Goal: Transaction & Acquisition: Download file/media

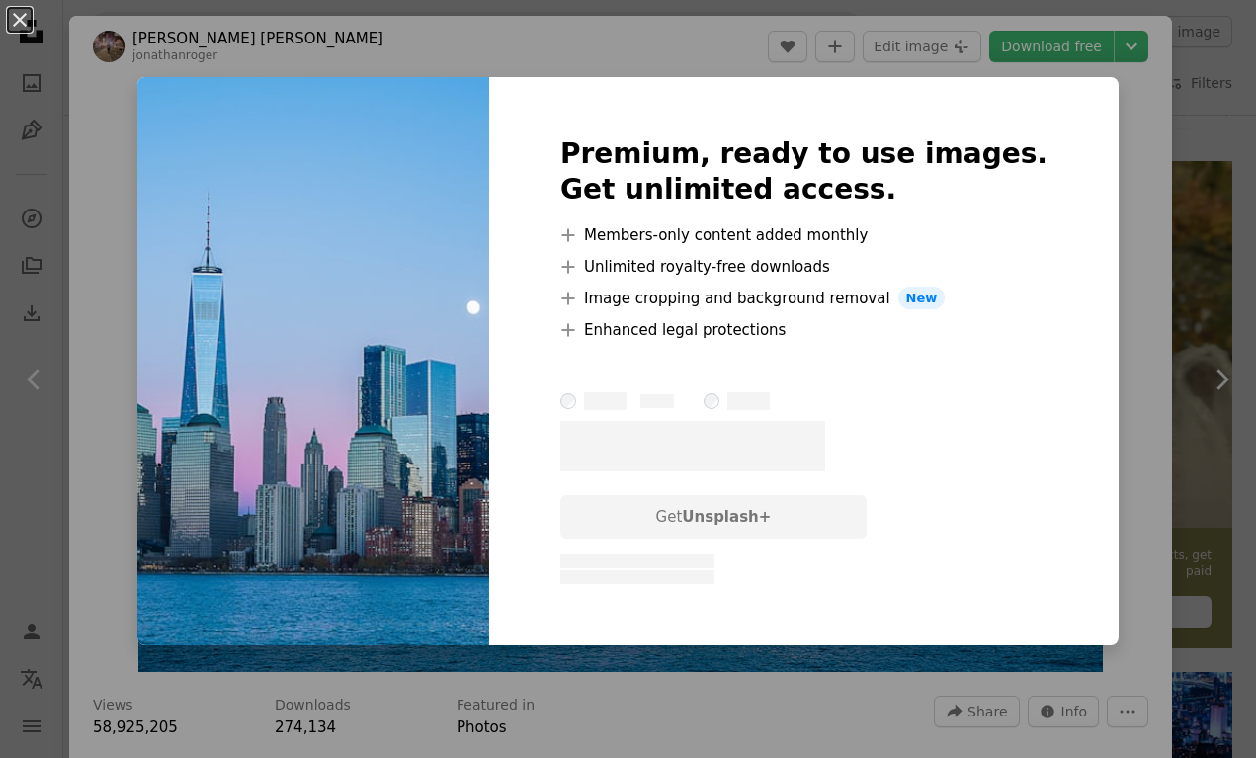
scroll to position [223, 0]
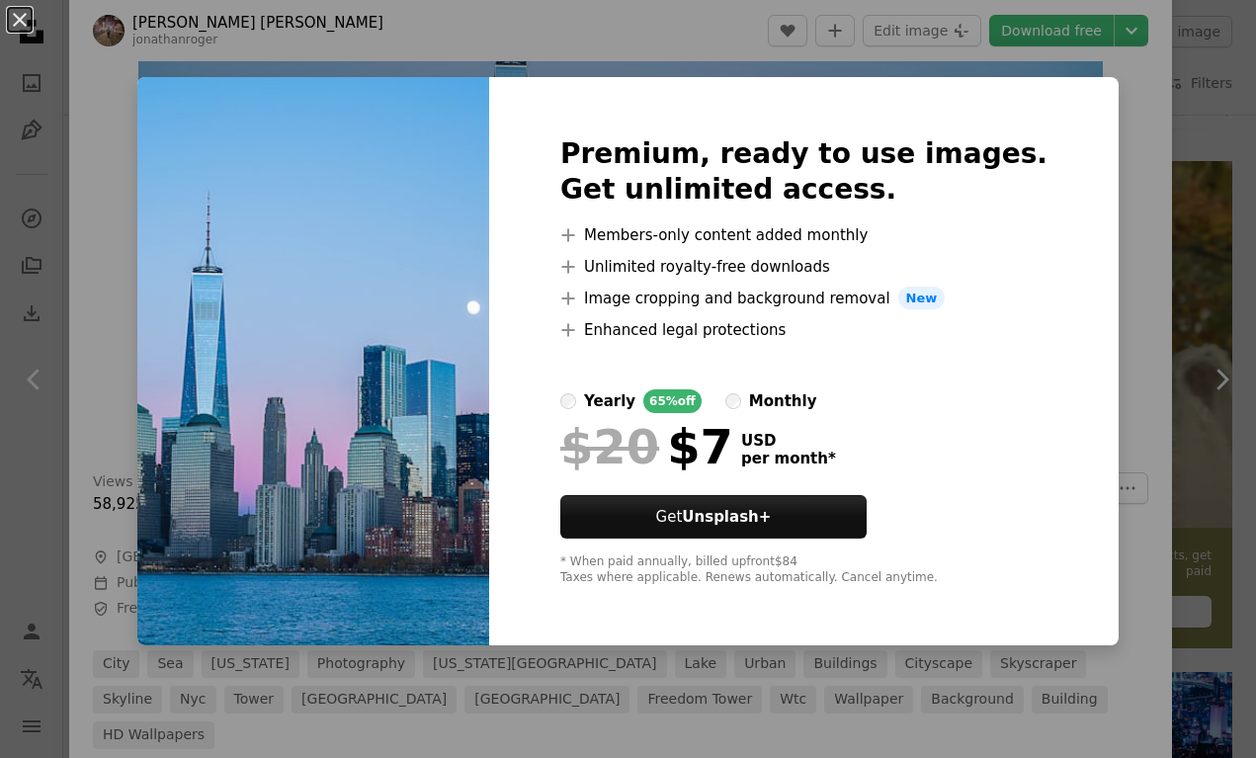
click at [1116, 222] on div "An X shape Premium, ready to use images. Get unlimited access. A plus sign Memb…" at bounding box center [628, 379] width 1256 height 758
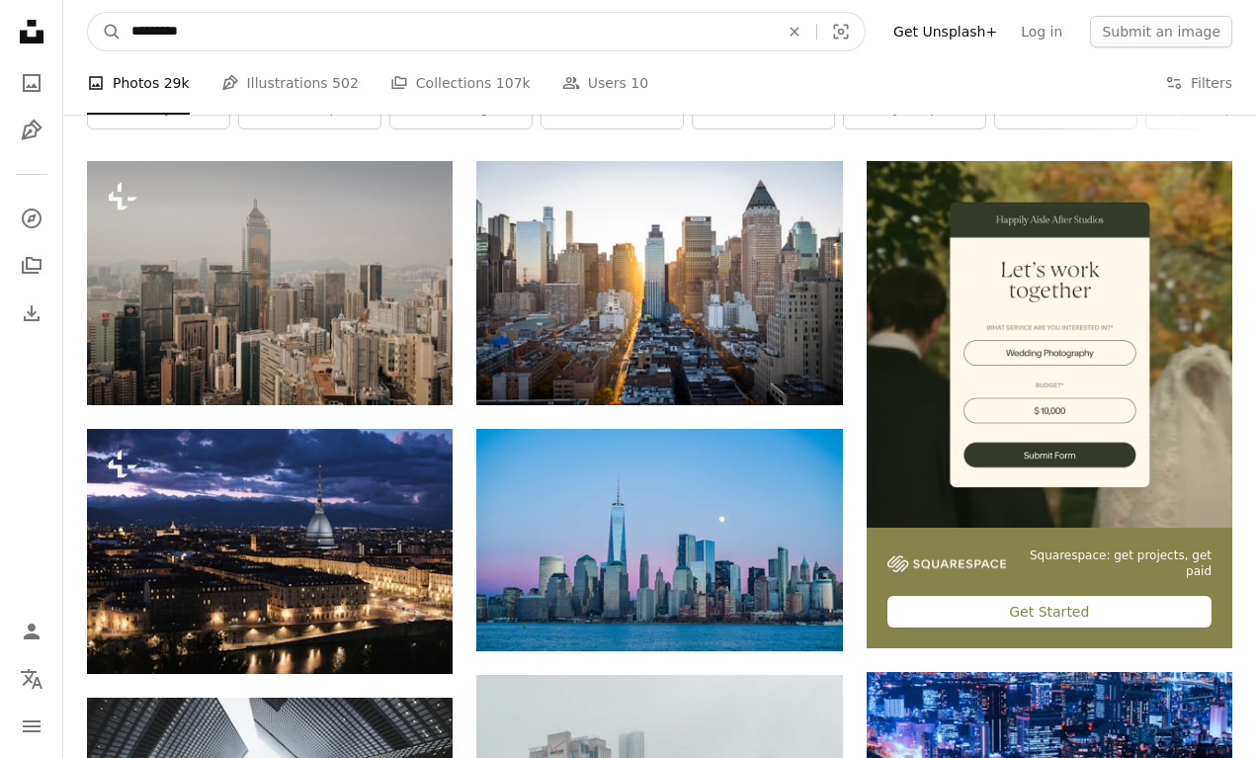
drag, startPoint x: 207, startPoint y: 32, endPoint x: 10, endPoint y: 27, distance: 197.6
type input "**********"
click at [88, 13] on button "A magnifying glass" at bounding box center [105, 32] width 34 height 38
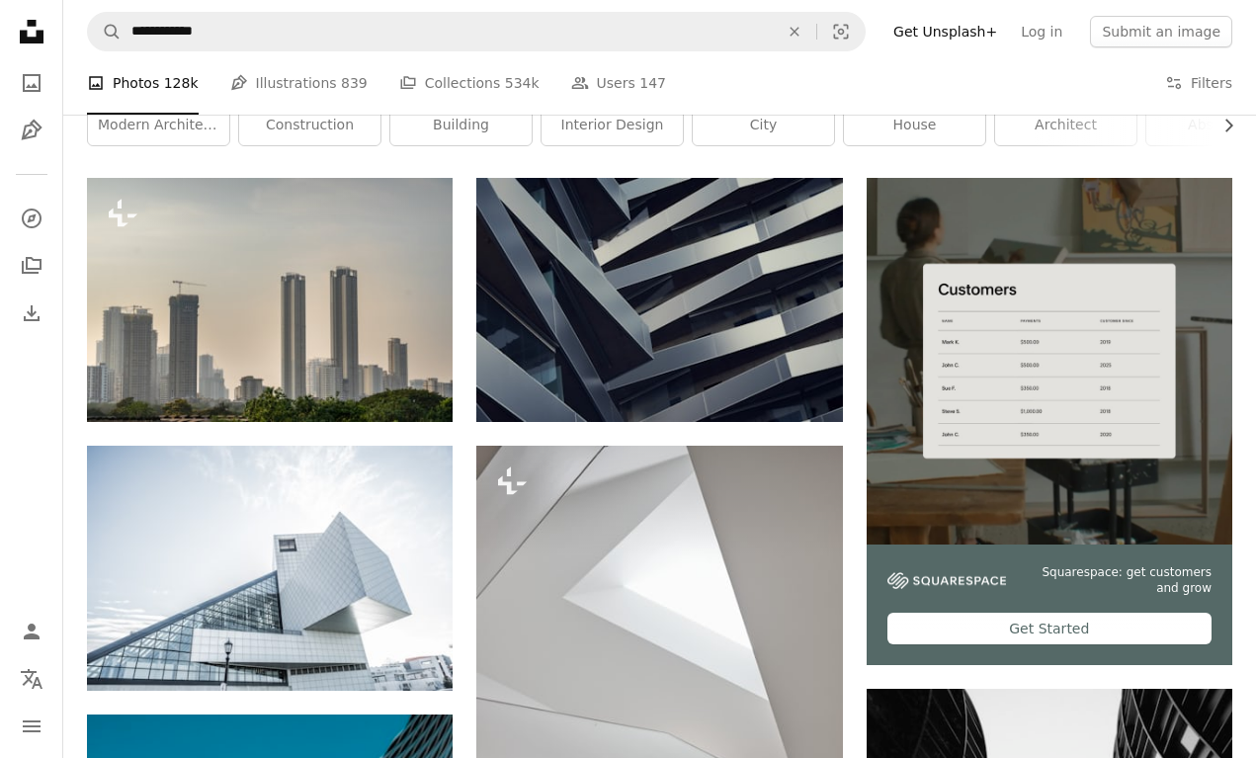
scroll to position [312, 0]
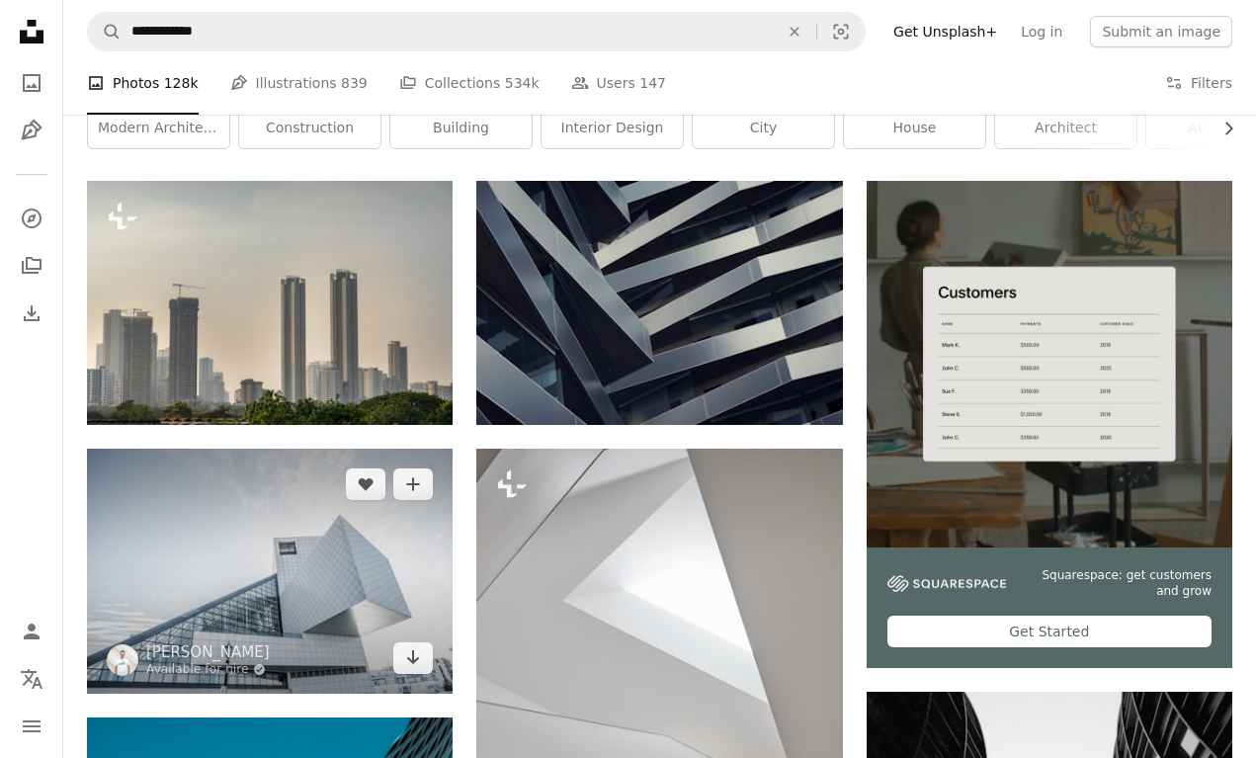
click at [343, 613] on img at bounding box center [270, 571] width 366 height 244
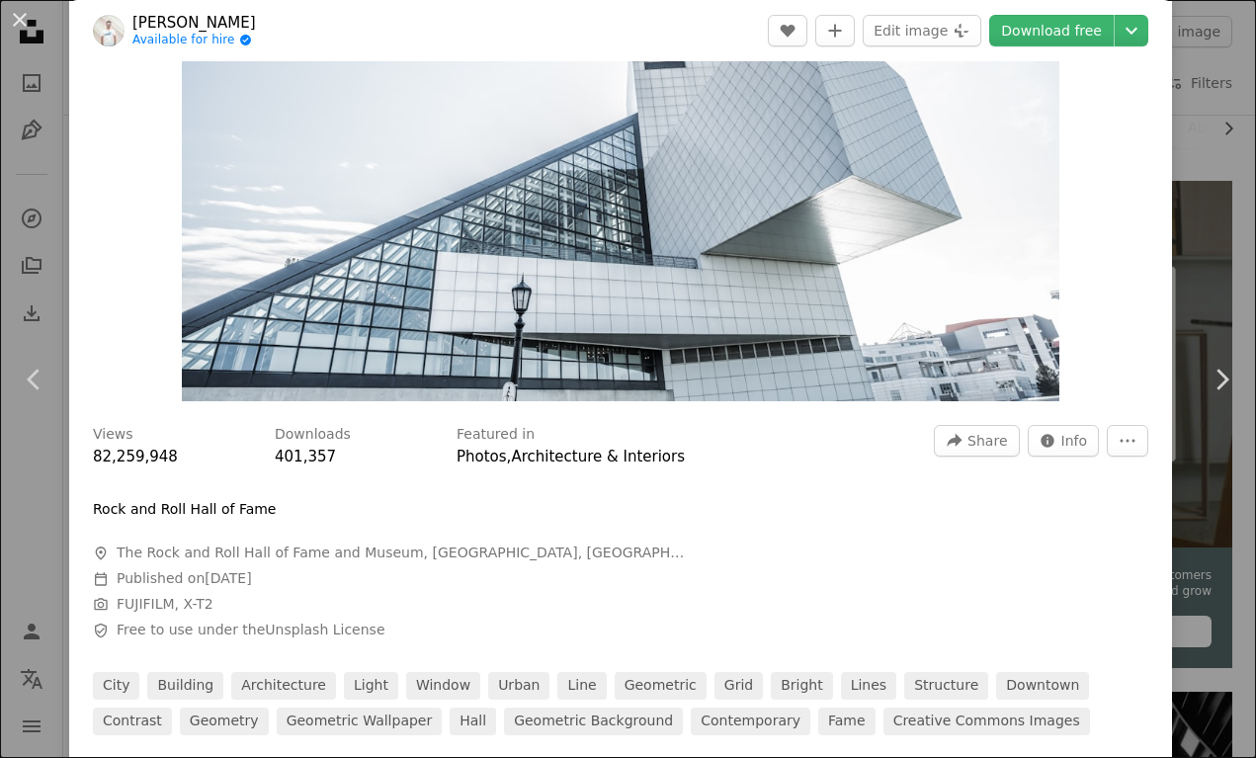
scroll to position [275, 0]
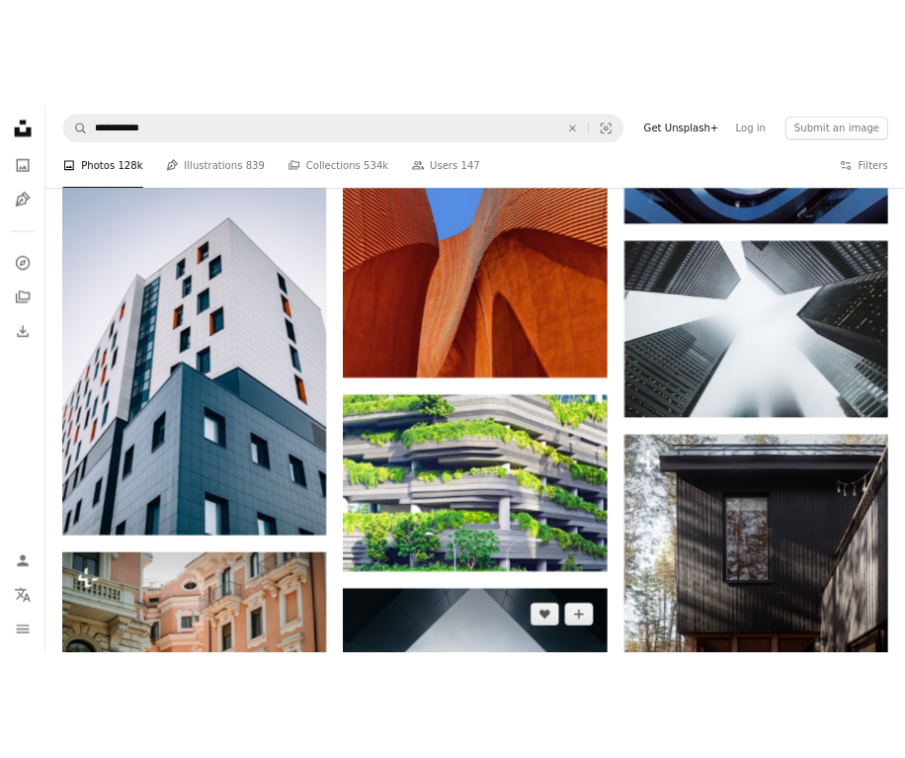
scroll to position [1783, 0]
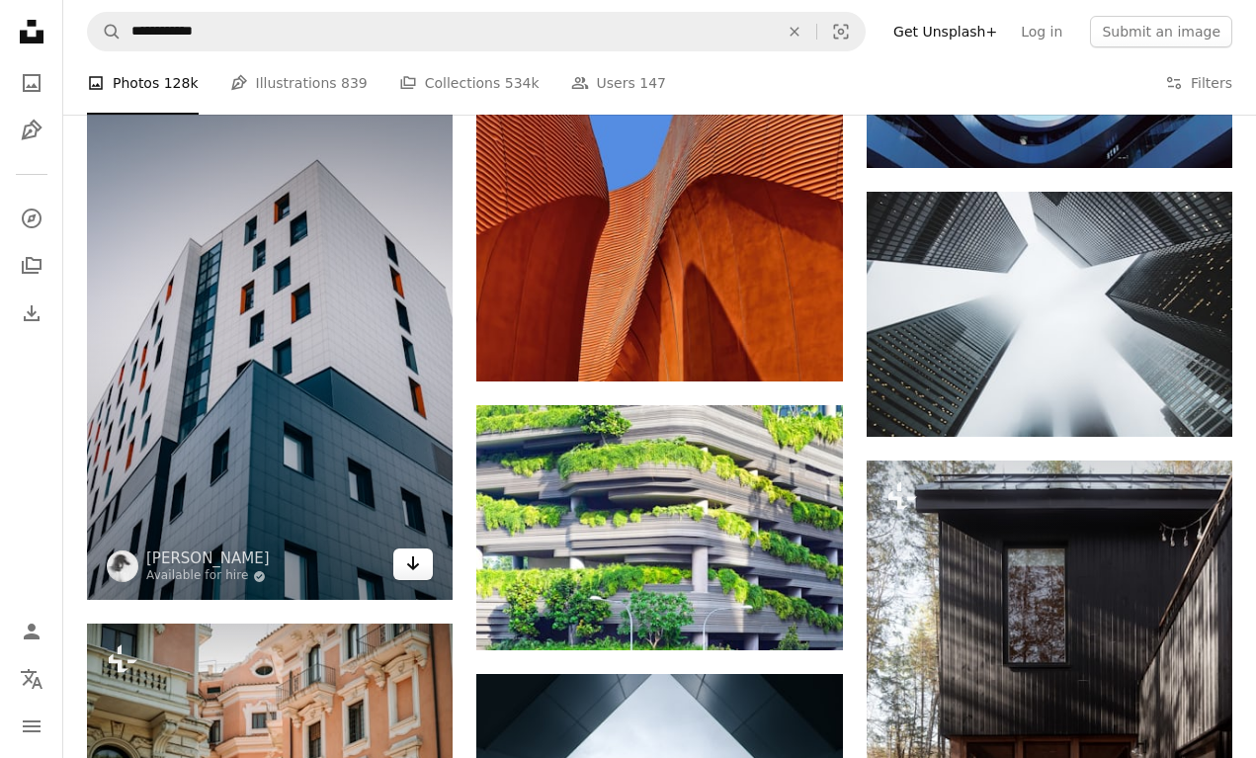
click at [417, 577] on link "Arrow pointing down" at bounding box center [413, 564] width 40 height 32
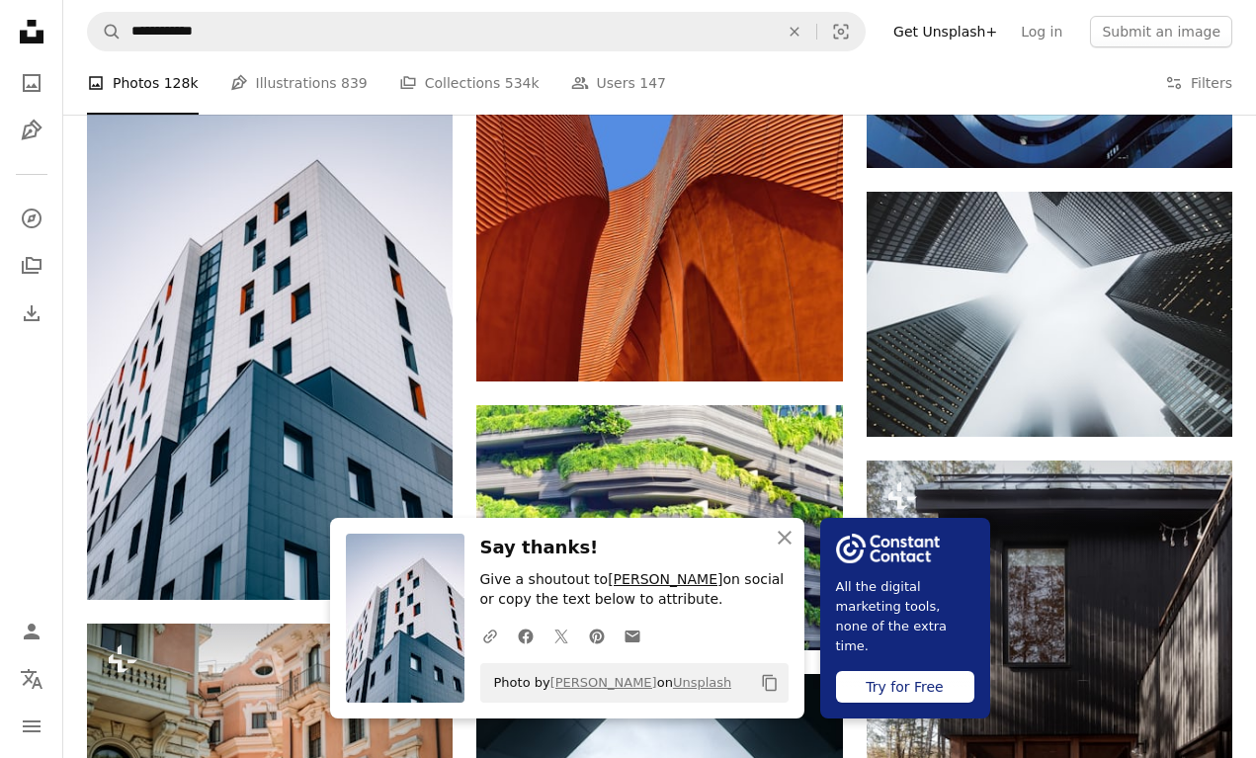
drag, startPoint x: 736, startPoint y: 580, endPoint x: 598, endPoint y: 585, distance: 138.4
click at [598, 585] on p "Give a shoutout to [PERSON_NAME] on social or copy the text below to attribute." at bounding box center [634, 590] width 308 height 40
copy link "[PERSON_NAME]"
click at [787, 542] on icon "button" at bounding box center [784, 538] width 14 height 14
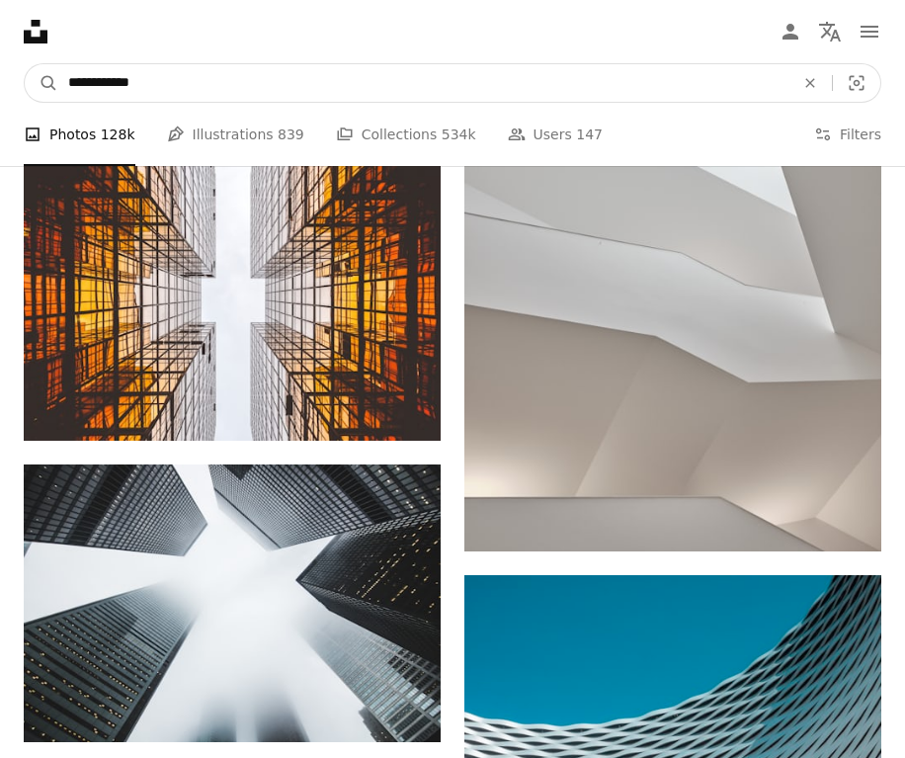
click at [469, 90] on input "**********" at bounding box center [423, 83] width 730 height 38
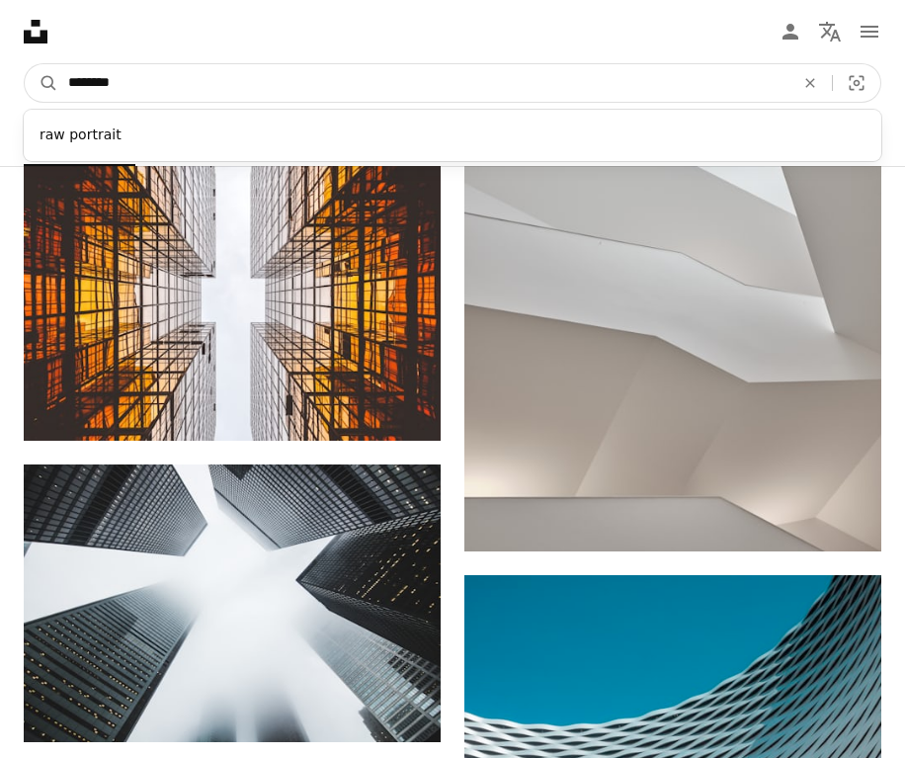
type input "********"
click at [25, 64] on button "A magnifying glass" at bounding box center [42, 83] width 34 height 38
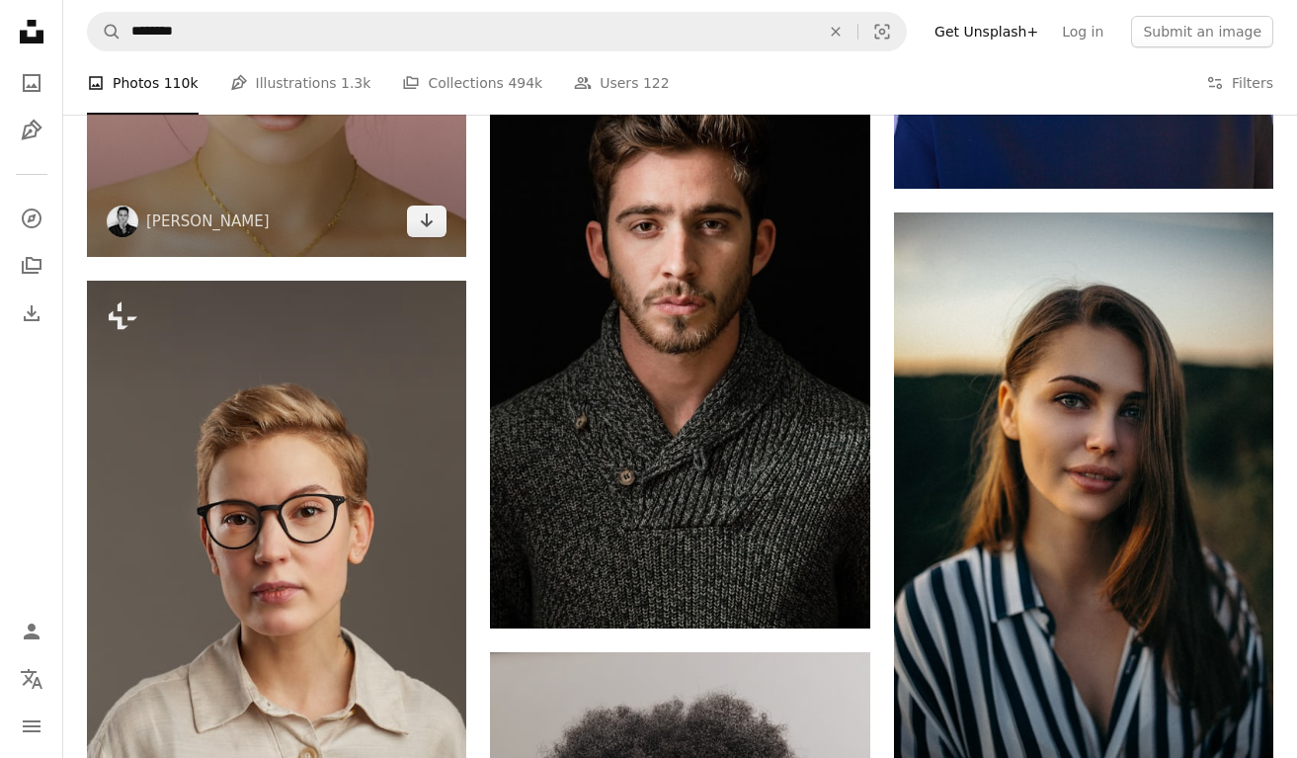
scroll to position [835, 0]
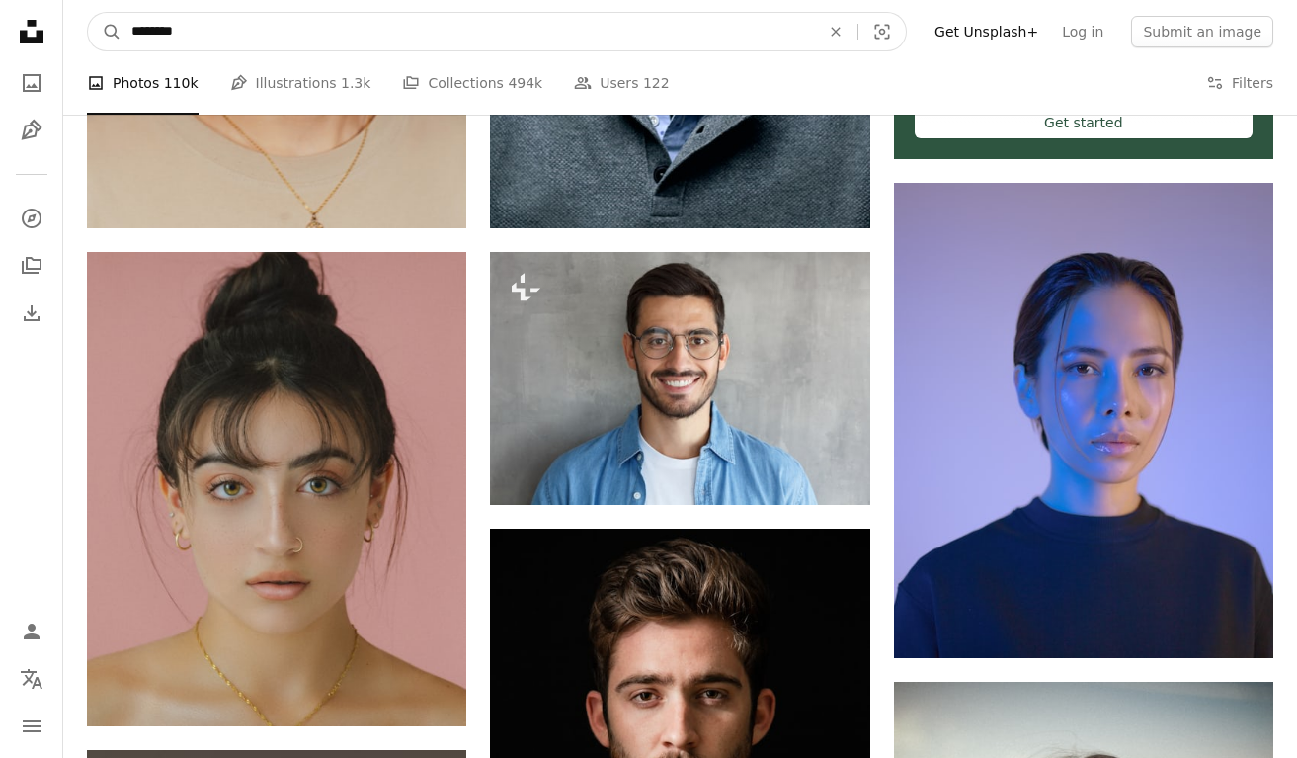
click at [206, 34] on input "********" at bounding box center [468, 32] width 693 height 38
type input "**********"
click at [88, 13] on button "A magnifying glass" at bounding box center [105, 32] width 34 height 38
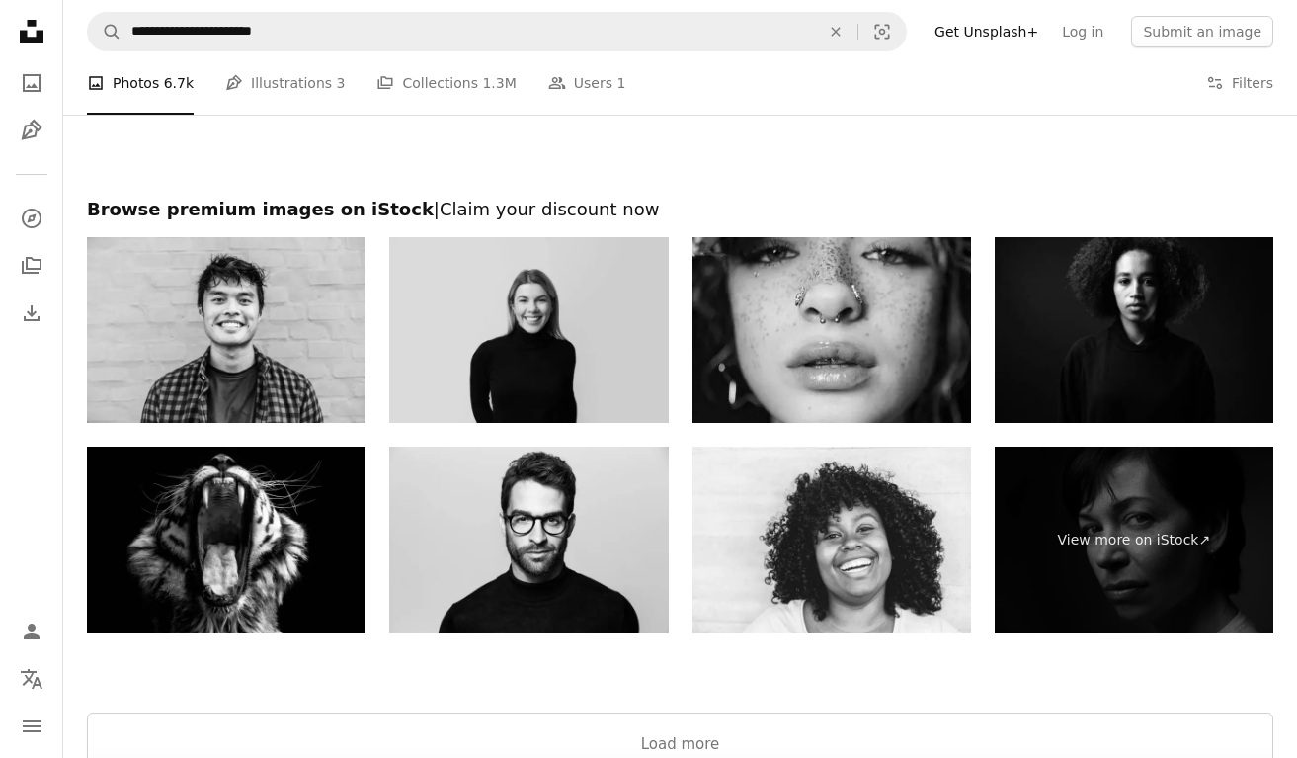
scroll to position [4176, 0]
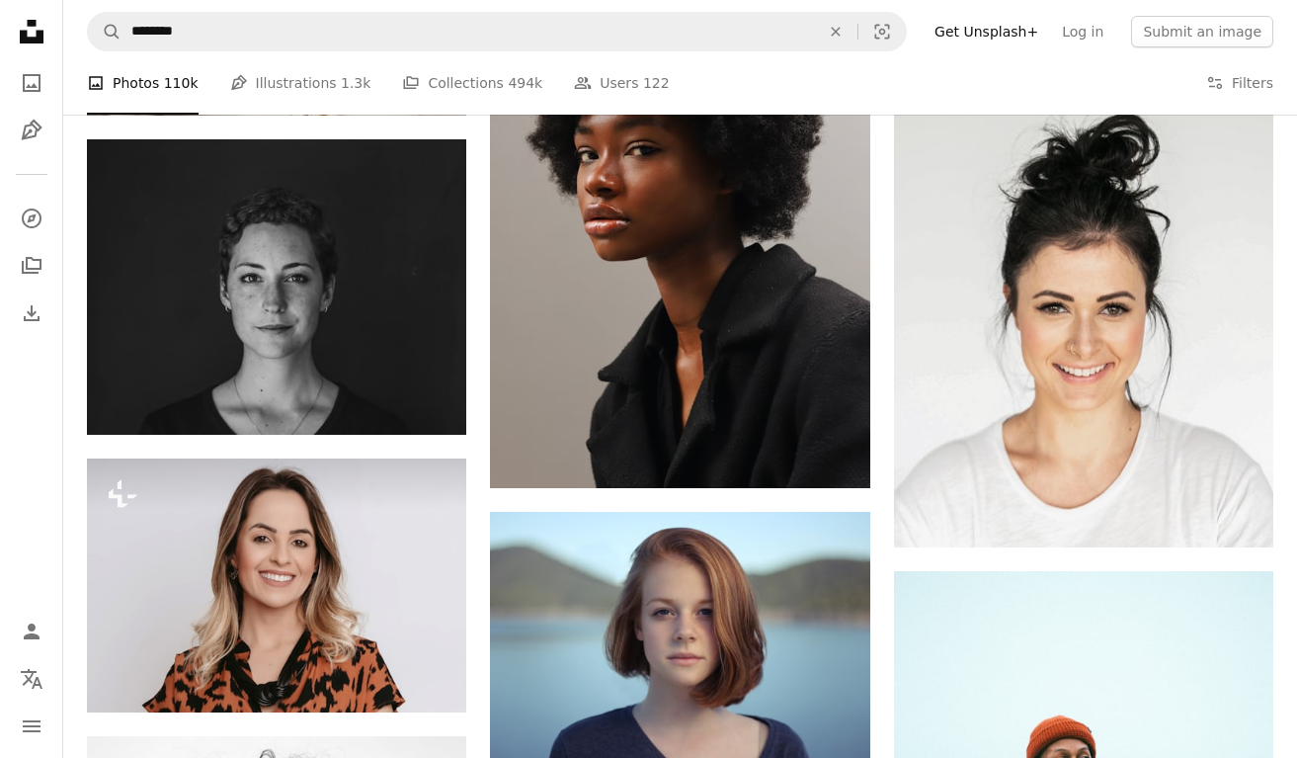
scroll to position [2042, 0]
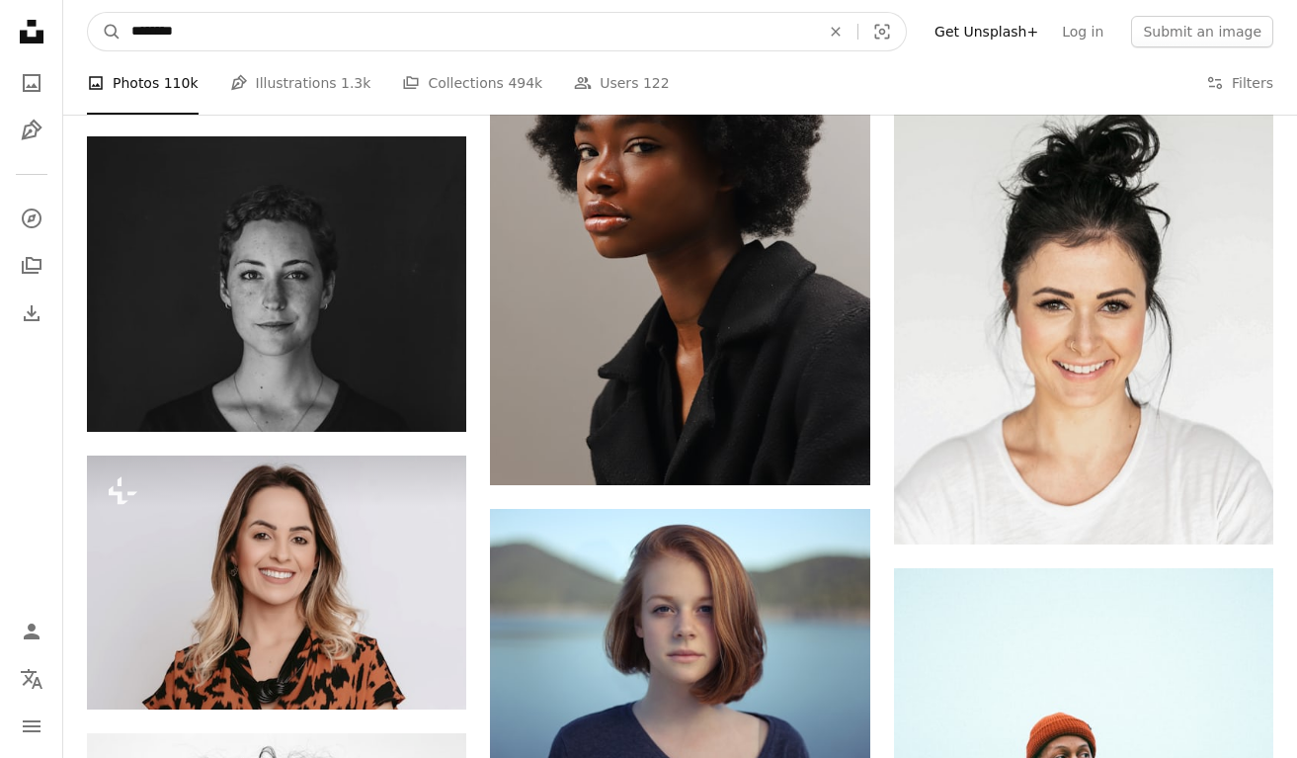
click at [133, 28] on input "********" at bounding box center [468, 32] width 693 height 38
type input "**********"
click at [88, 13] on button "A magnifying glass" at bounding box center [105, 32] width 34 height 38
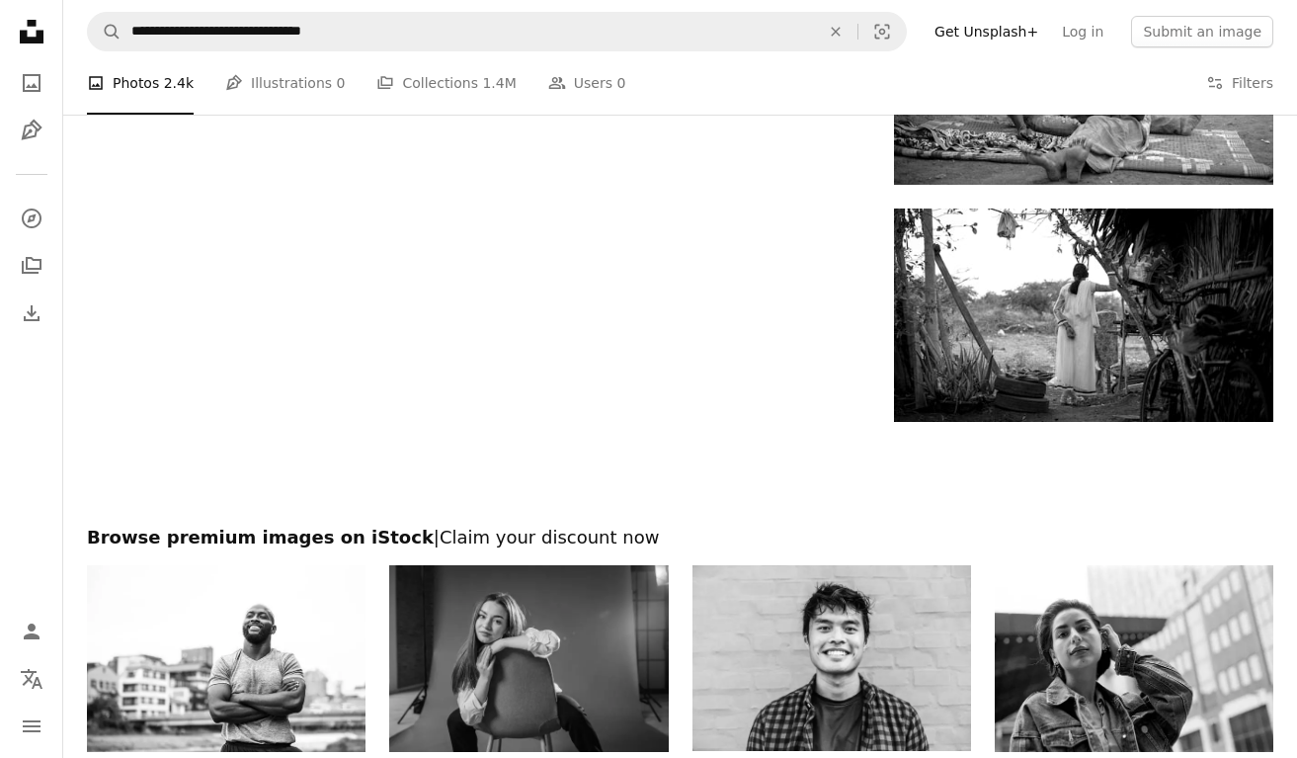
scroll to position [3289, 0]
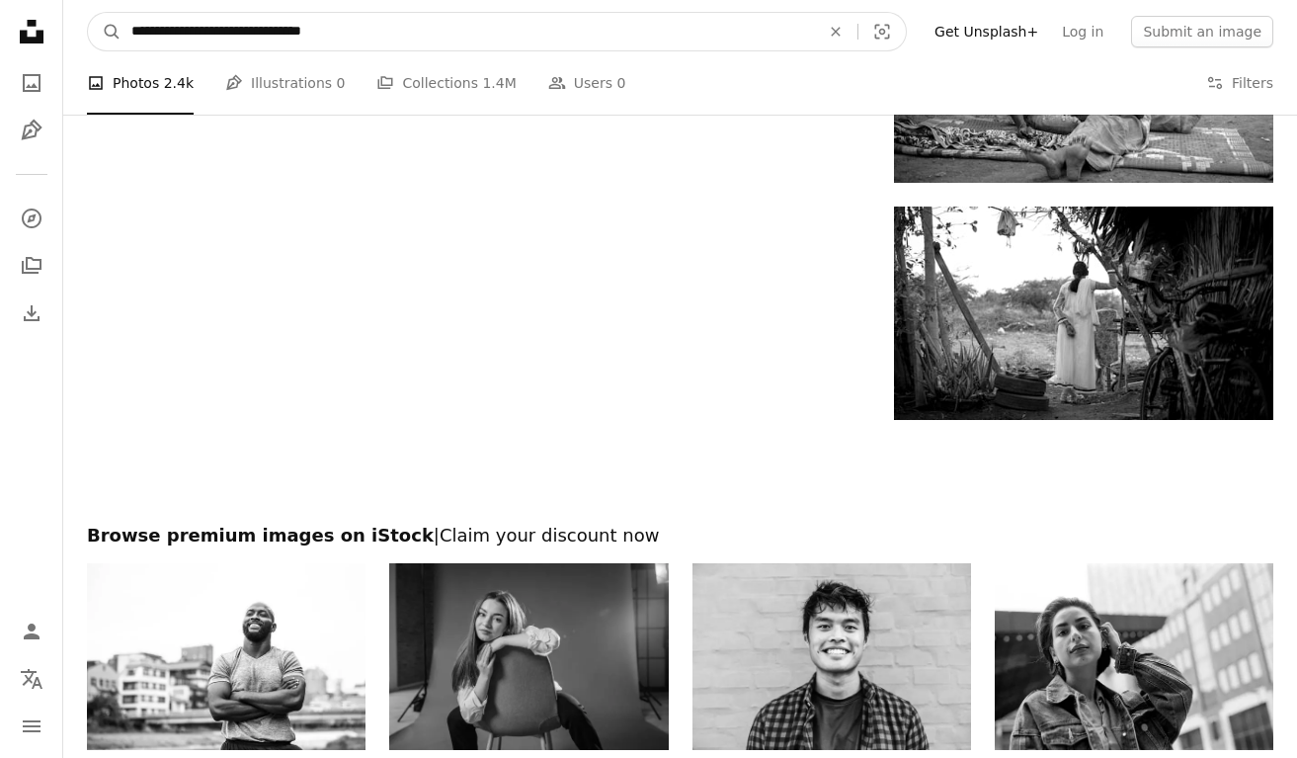
drag, startPoint x: 231, startPoint y: 31, endPoint x: 41, endPoint y: 15, distance: 191.3
type input "**********"
click at [88, 13] on button "A magnifying glass" at bounding box center [105, 32] width 34 height 38
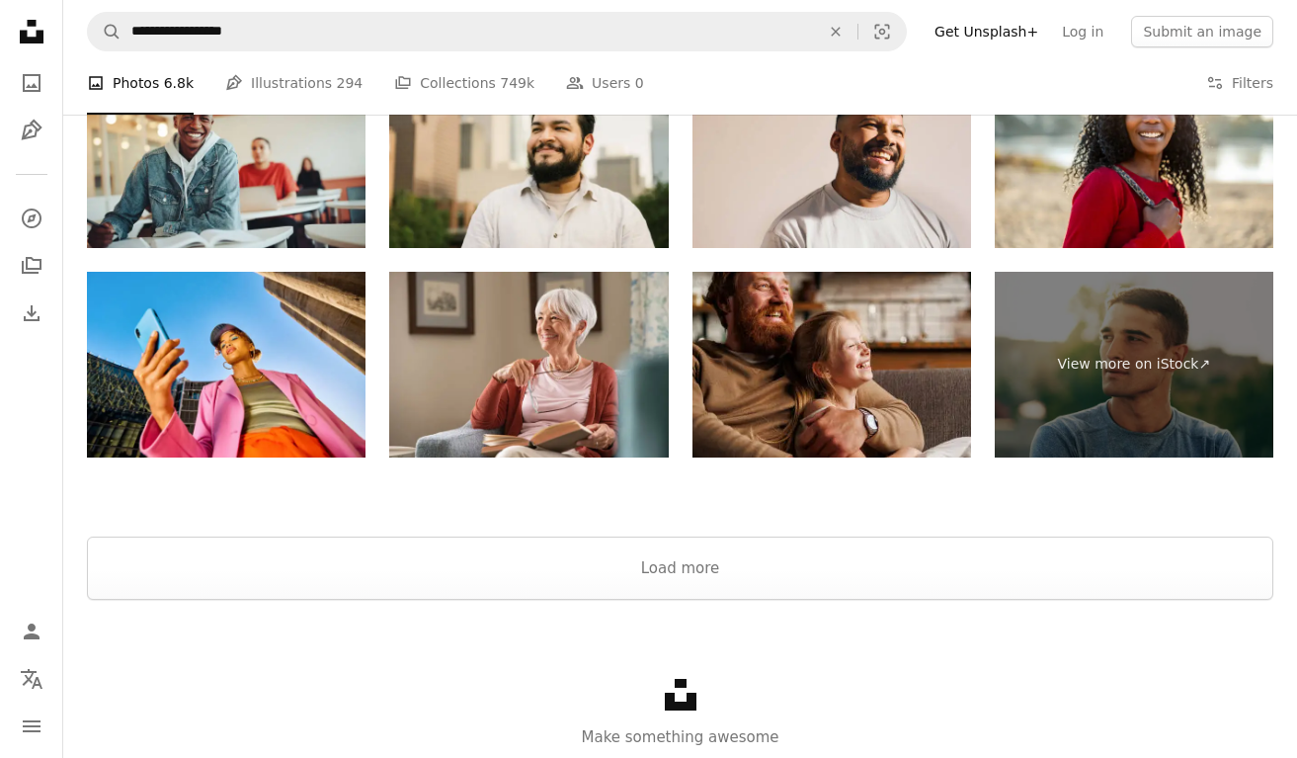
scroll to position [4514, 0]
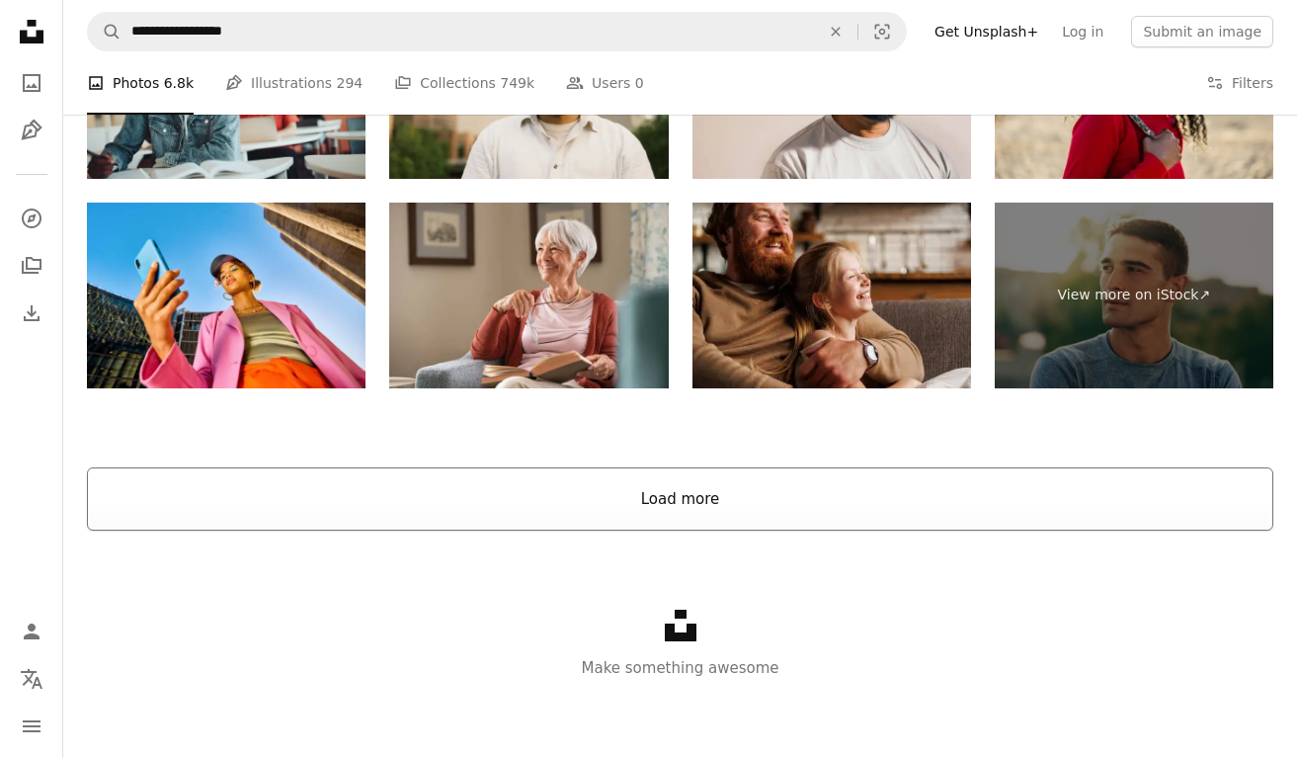
click at [646, 513] on button "Load more" at bounding box center [680, 498] width 1186 height 63
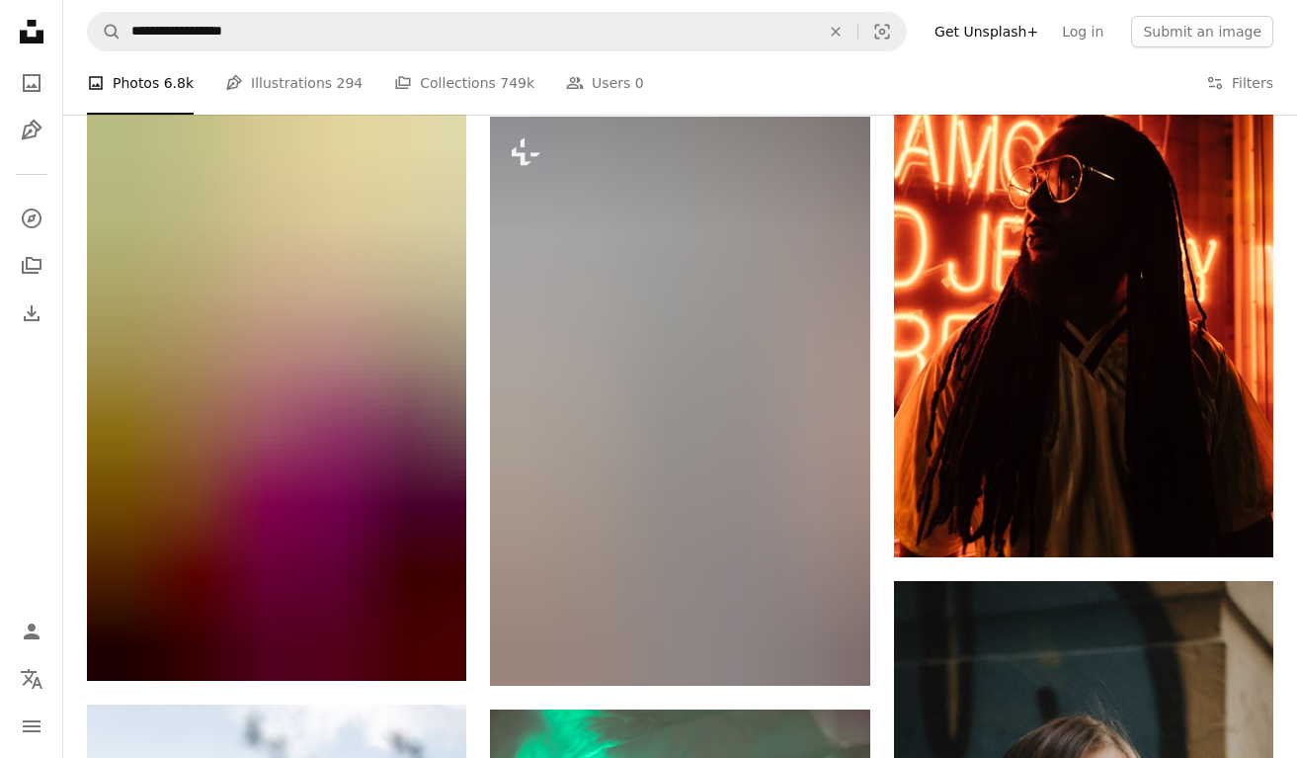
scroll to position [14474, 0]
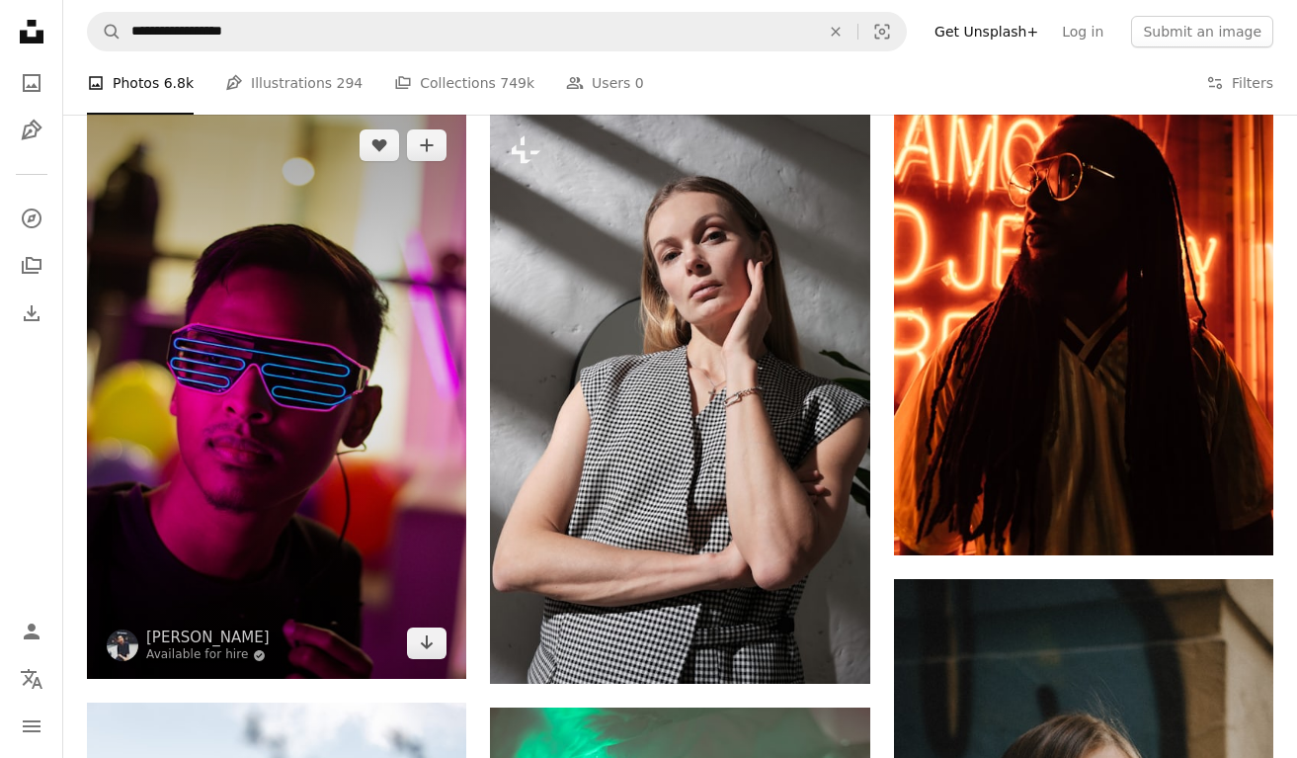
click at [376, 491] on img at bounding box center [276, 394] width 379 height 569
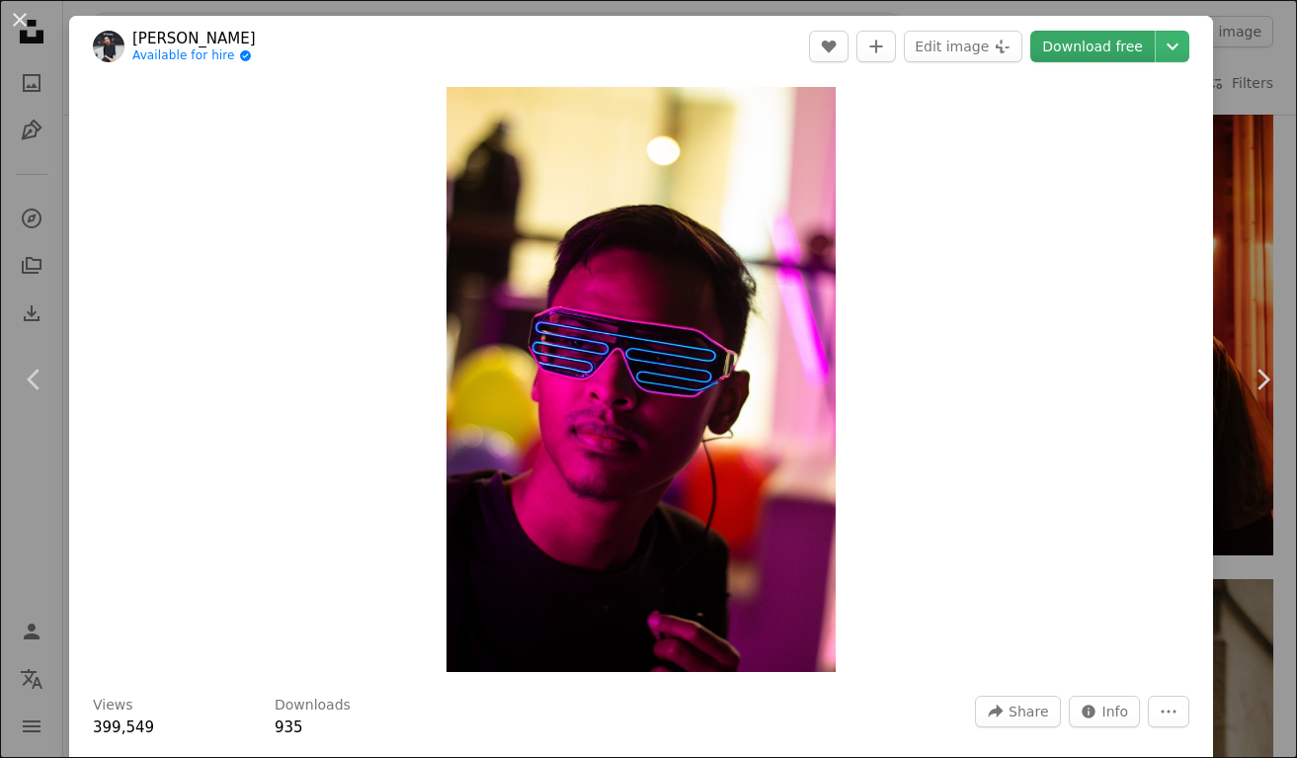
click at [1142, 48] on link "Download free" at bounding box center [1092, 47] width 124 height 32
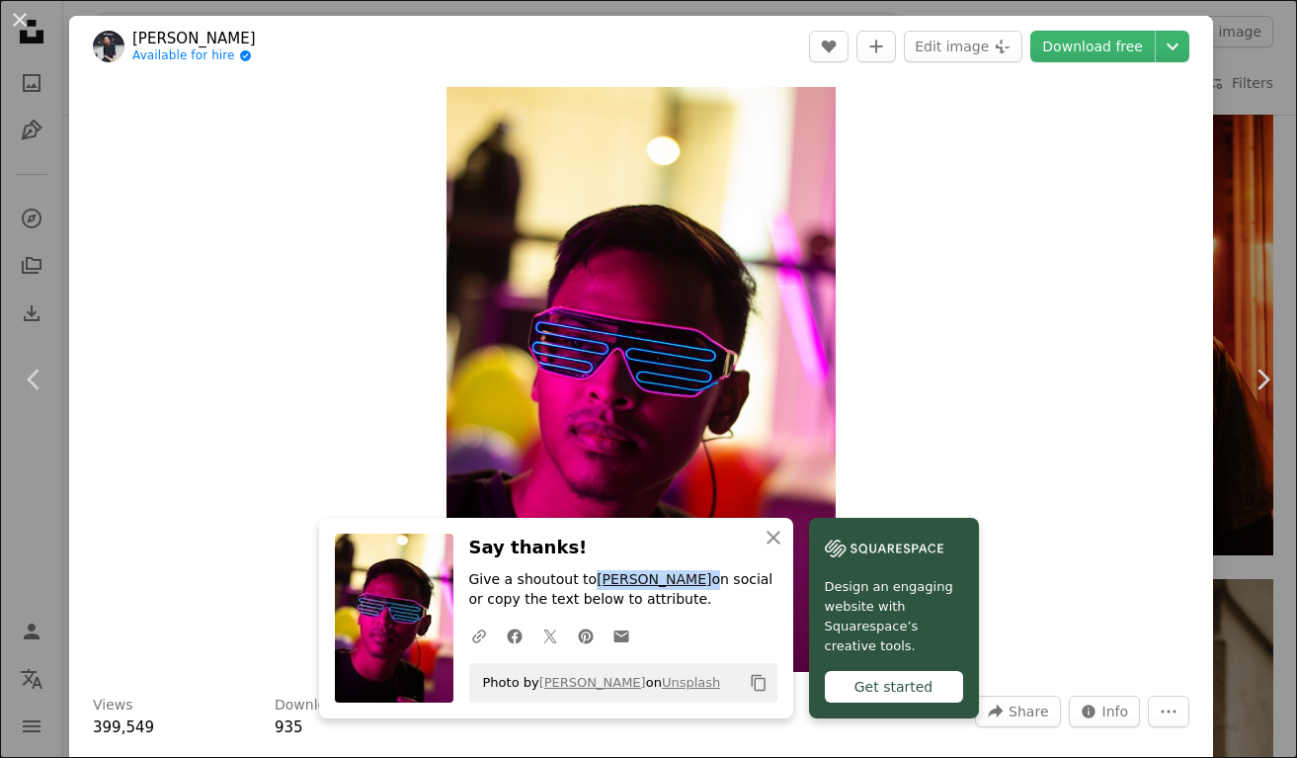
drag, startPoint x: 680, startPoint y: 579, endPoint x: 584, endPoint y: 580, distance: 95.8
click at [584, 580] on p "Give a shoutout to [PERSON_NAME] on social or copy the text below to attribute." at bounding box center [623, 590] width 308 height 40
copy p "[PERSON_NAME]"
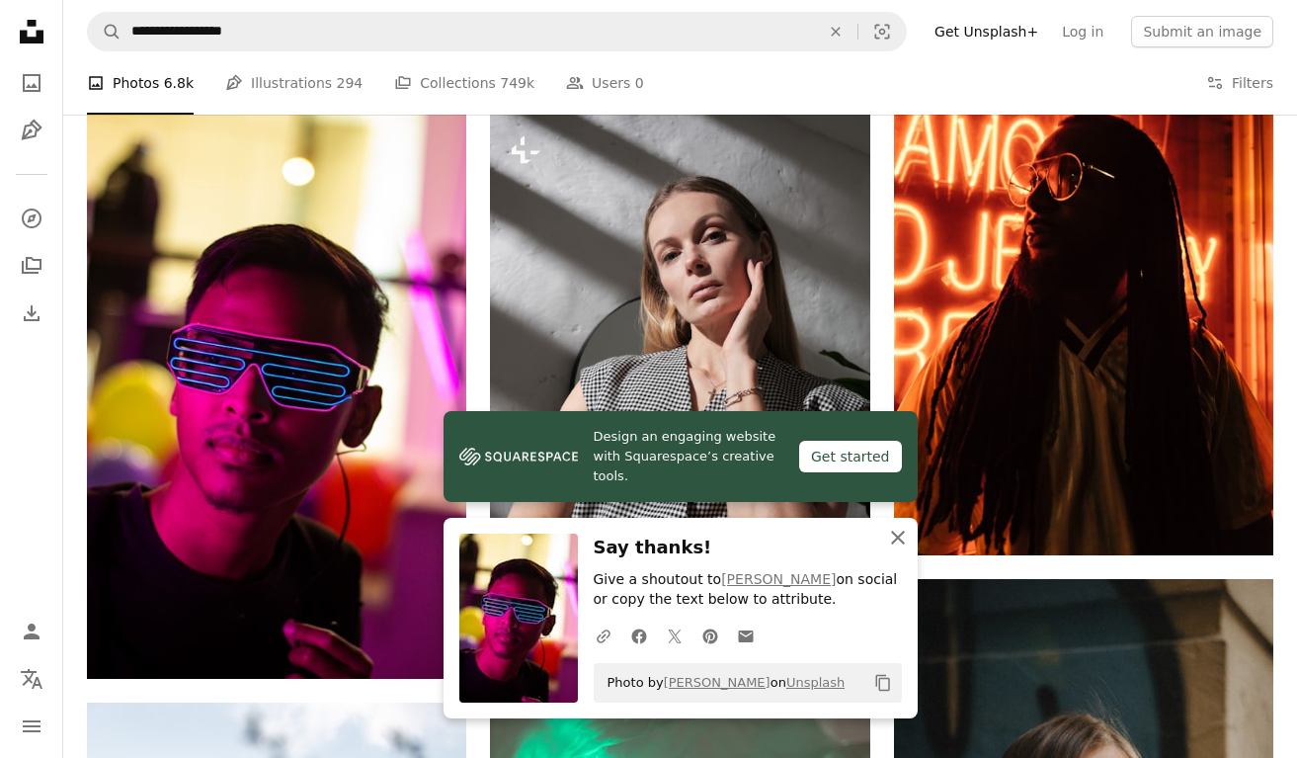
click at [900, 542] on icon "An X shape" at bounding box center [898, 538] width 24 height 24
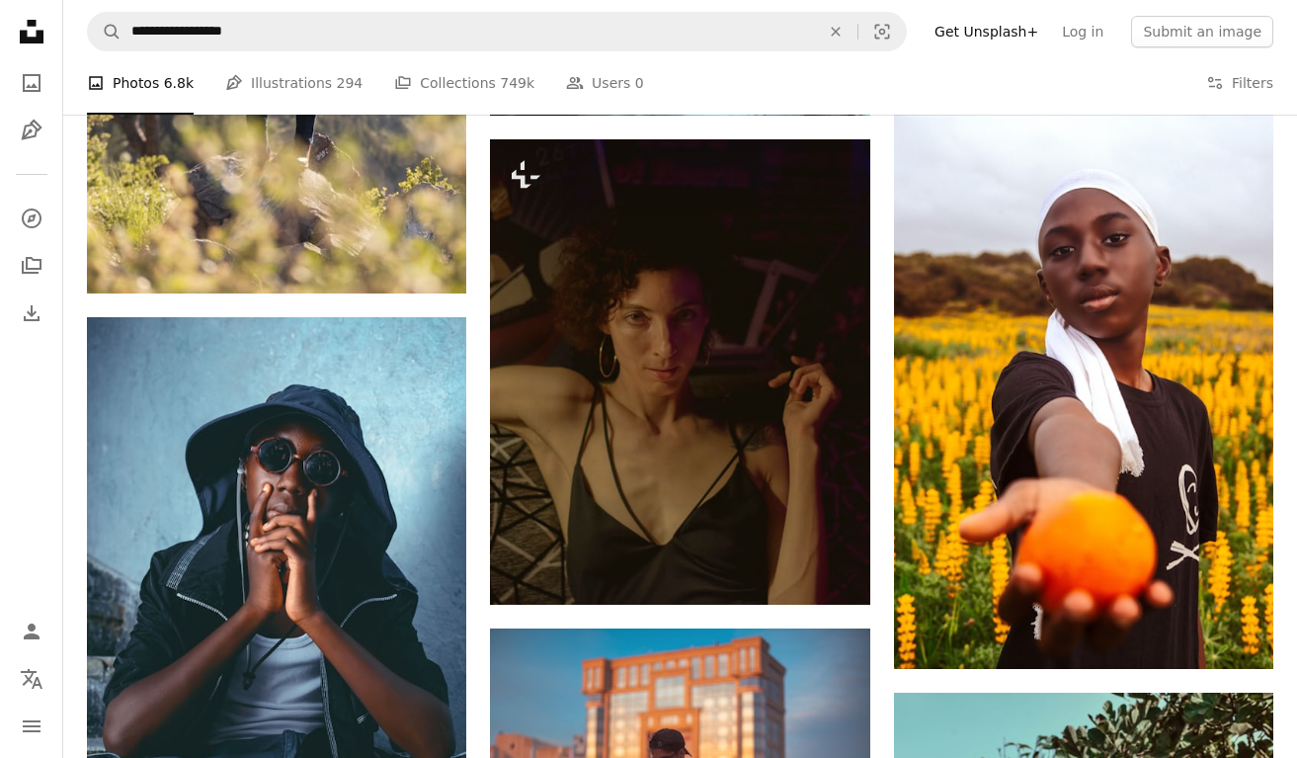
scroll to position [17097, 0]
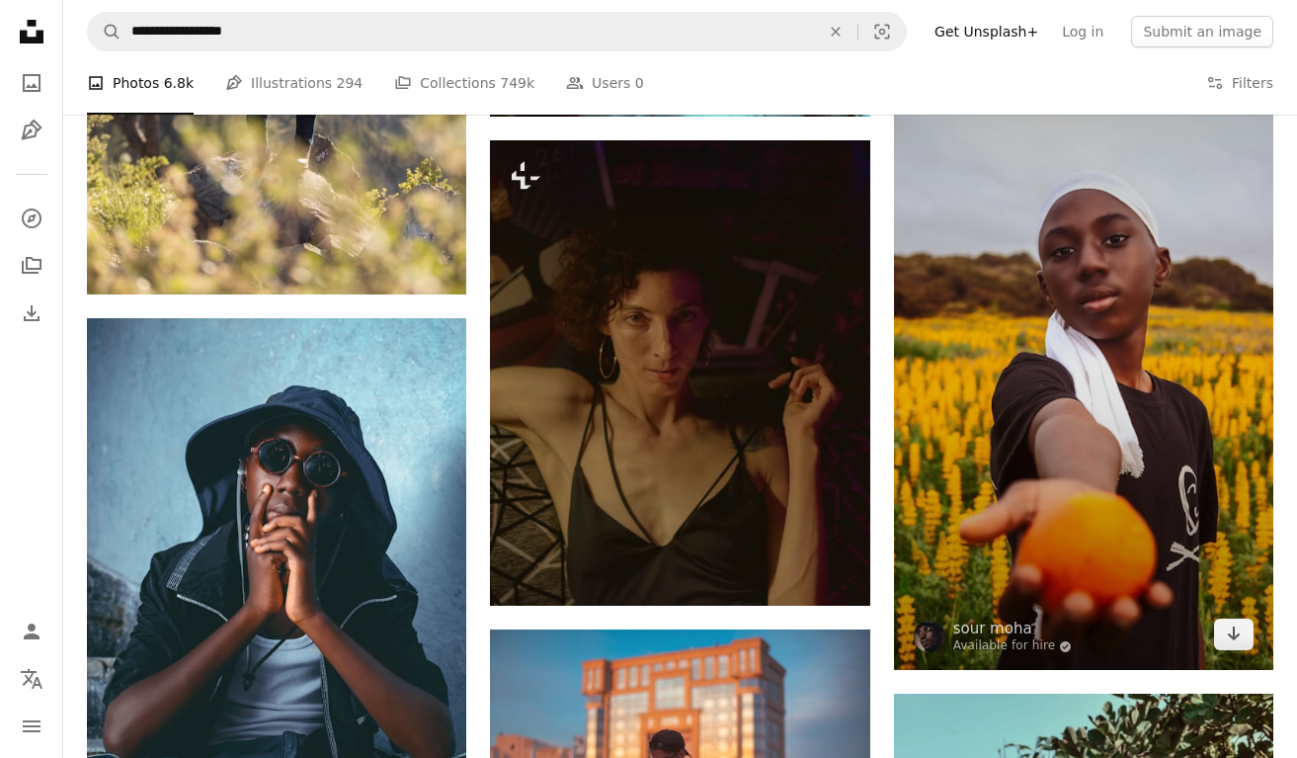
click at [1118, 520] on img at bounding box center [1083, 341] width 379 height 658
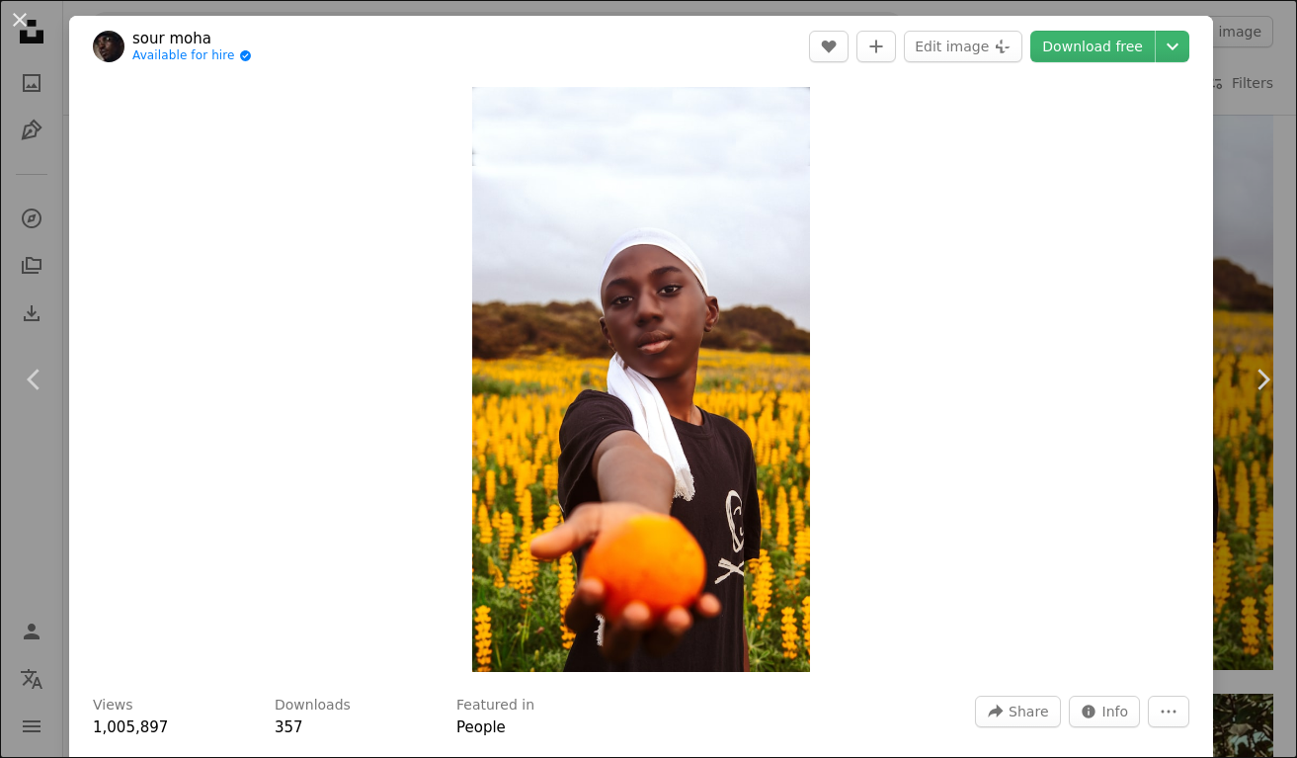
click at [970, 63] on header "sour moha Available for hire A checkmark inside of a circle A heart A plus sign…" at bounding box center [641, 46] width 1144 height 61
click at [970, 53] on button "Edit image Plus sign for Unsplash+" at bounding box center [963, 47] width 119 height 32
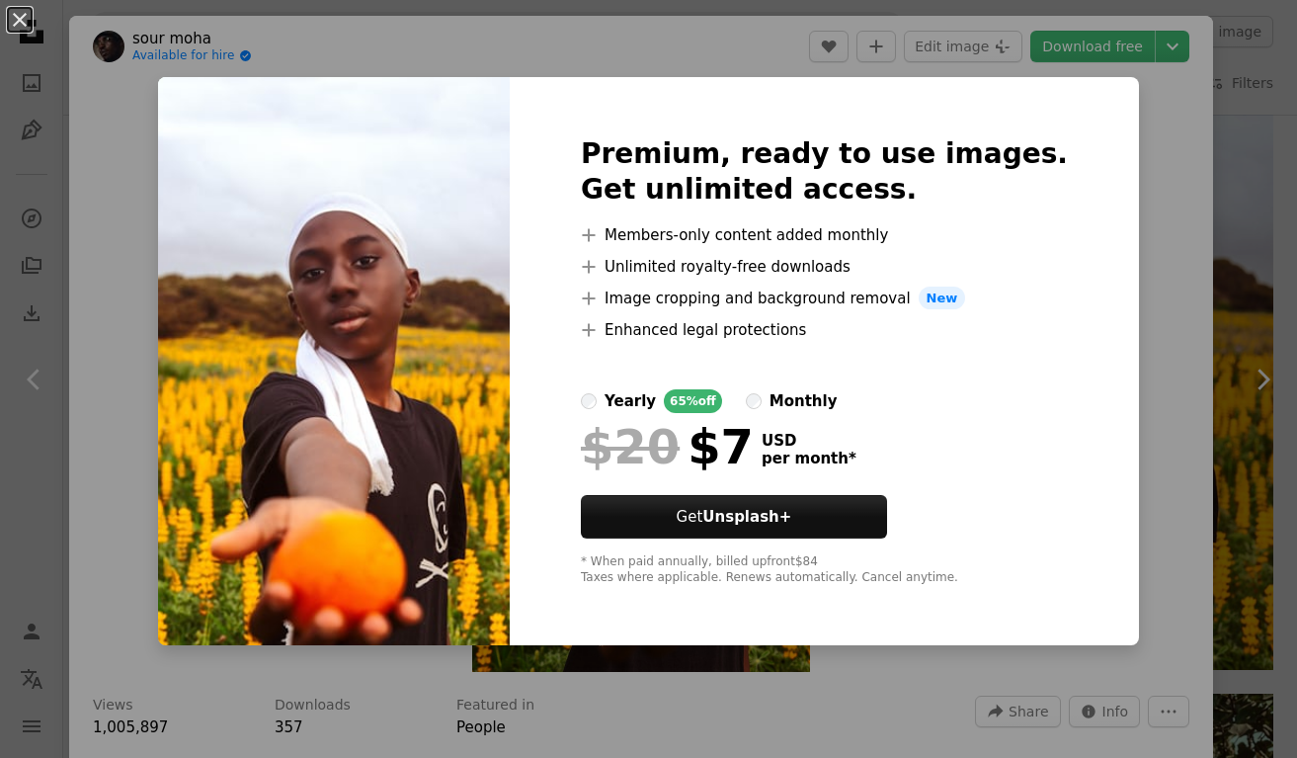
click at [1114, 187] on div "An X shape Premium, ready to use images. Get unlimited access. A plus sign Memb…" at bounding box center [648, 379] width 1297 height 758
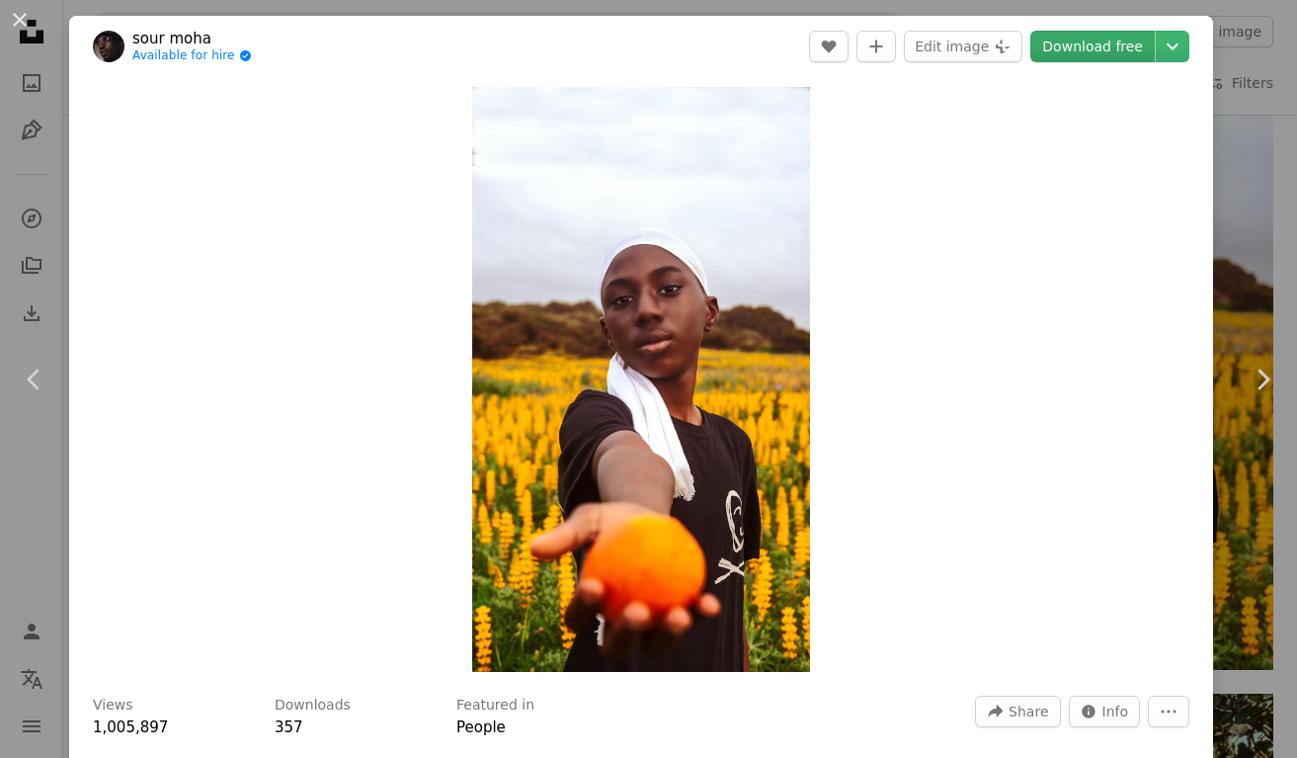
click at [1123, 46] on link "Download free" at bounding box center [1092, 47] width 124 height 32
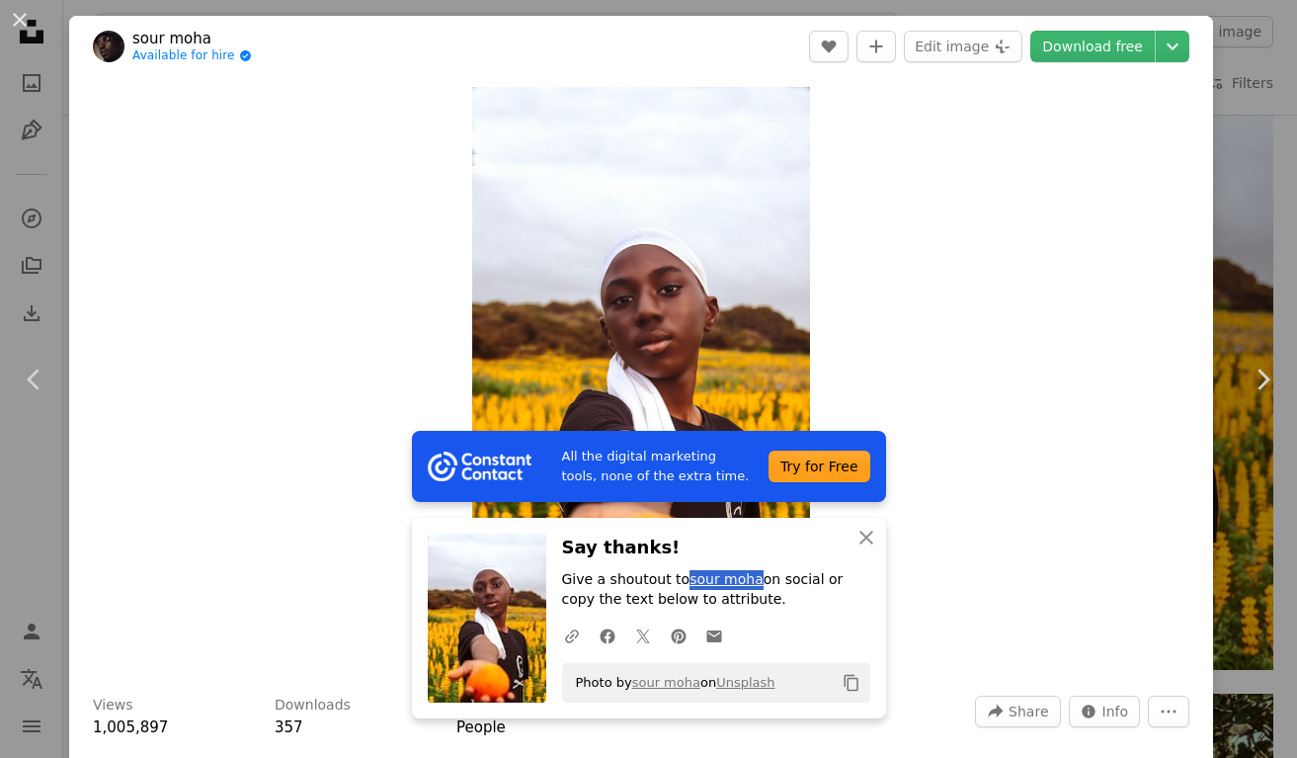
drag, startPoint x: 744, startPoint y: 578, endPoint x: 680, endPoint y: 574, distance: 64.3
click at [680, 574] on p "Give a shoutout to sour moha on social or copy the text below to attribute." at bounding box center [716, 590] width 308 height 40
click at [953, 289] on div "Zoom in" at bounding box center [641, 379] width 1144 height 605
click at [863, 531] on icon "An X shape" at bounding box center [867, 538] width 24 height 24
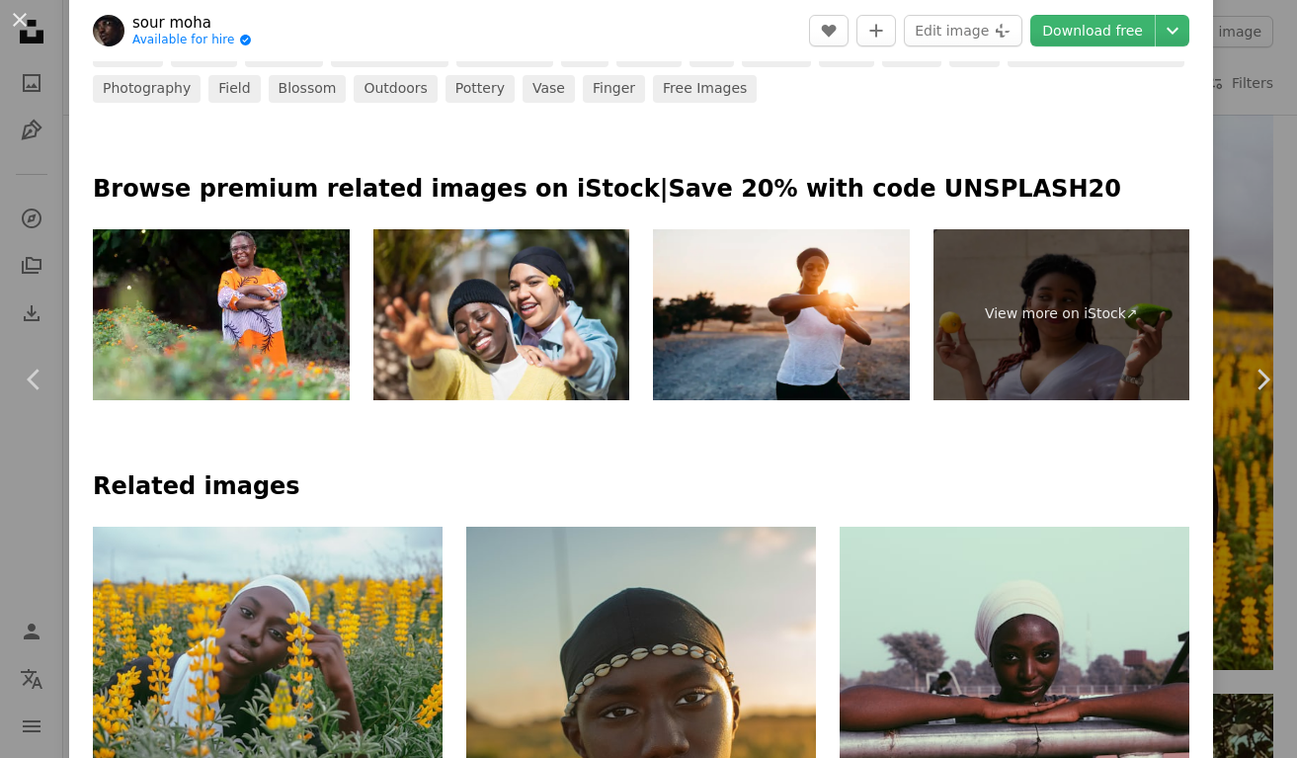
scroll to position [883, 0]
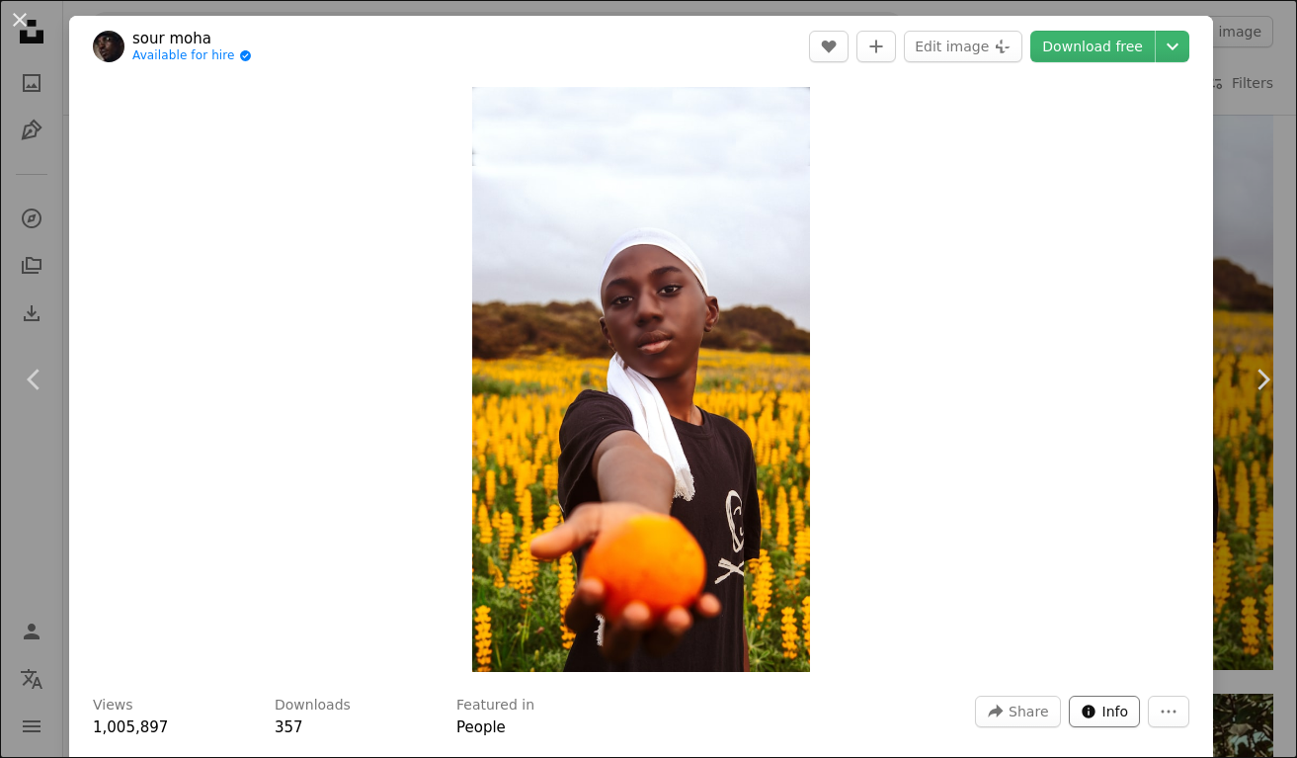
click at [1095, 706] on icon "Stats about this image" at bounding box center [1088, 710] width 13 height 13
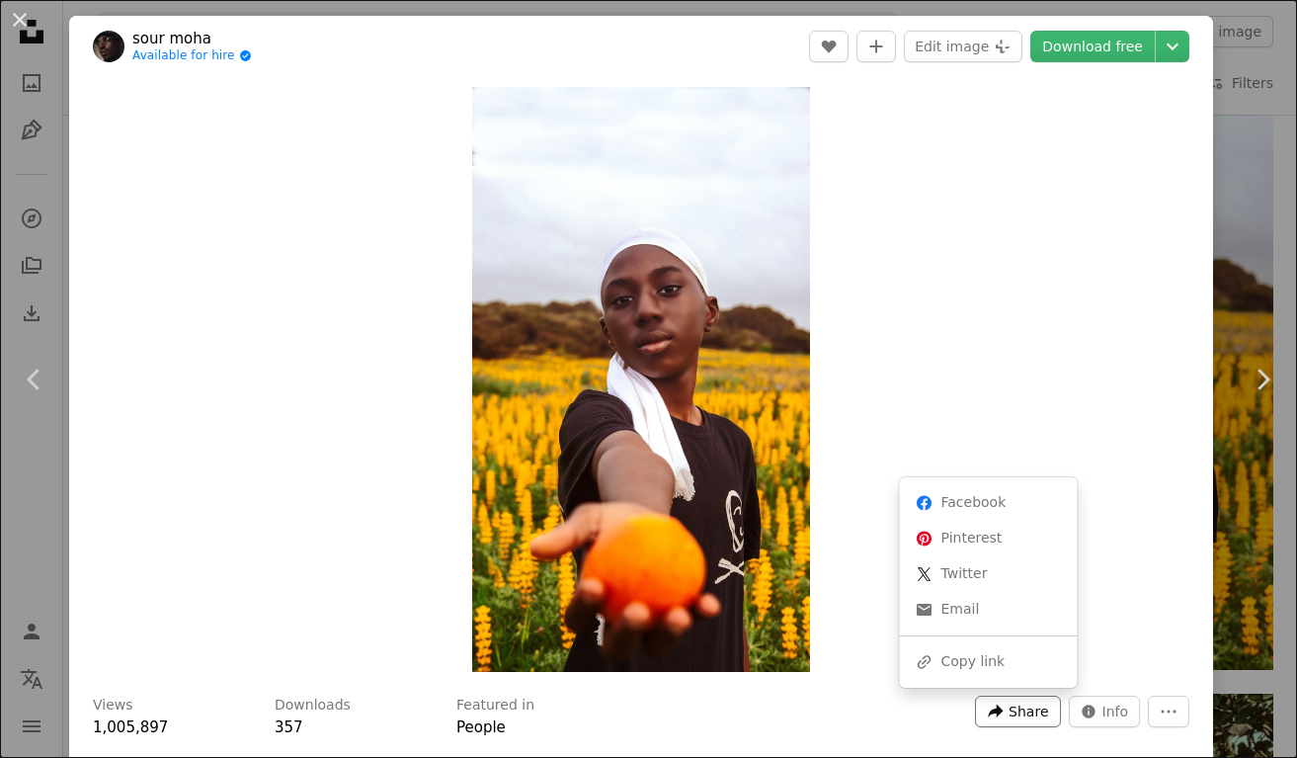
click at [1048, 708] on span "Share" at bounding box center [1029, 711] width 40 height 30
click at [1177, 710] on dialog "An X shape Chevron left Chevron right sour moha Available for hire A checkmark …" at bounding box center [648, 379] width 1297 height 758
click at [1177, 710] on icon "More Actions" at bounding box center [1169, 710] width 15 height 3
click at [345, 523] on dialog "An X shape Chevron left Chevron right sour moha Available for hire A checkmark …" at bounding box center [648, 379] width 1297 height 758
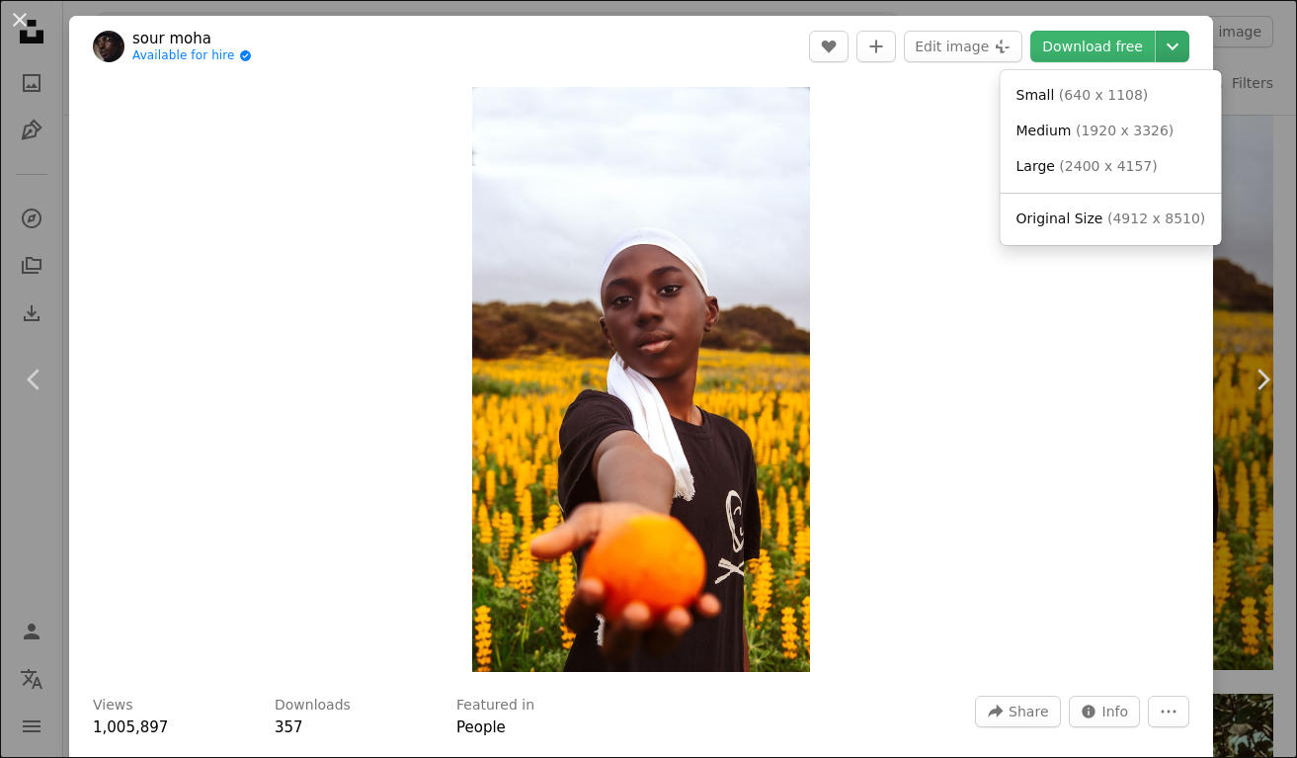
click at [1188, 52] on icon "Chevron down" at bounding box center [1173, 47] width 32 height 24
click at [285, 138] on dialog "An X shape Chevron left Chevron right sour moha Available for hire A checkmark …" at bounding box center [648, 379] width 1297 height 758
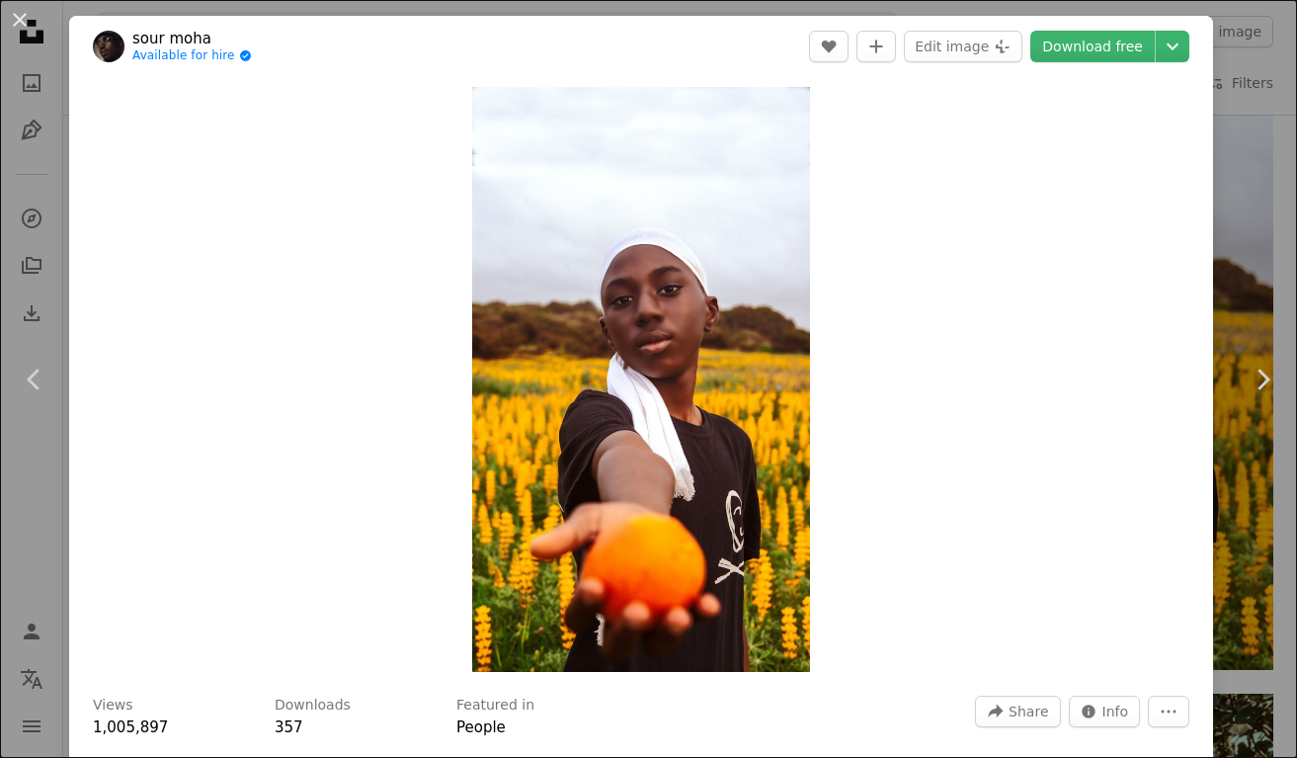
click at [171, 42] on link "sour moha" at bounding box center [192, 39] width 120 height 20
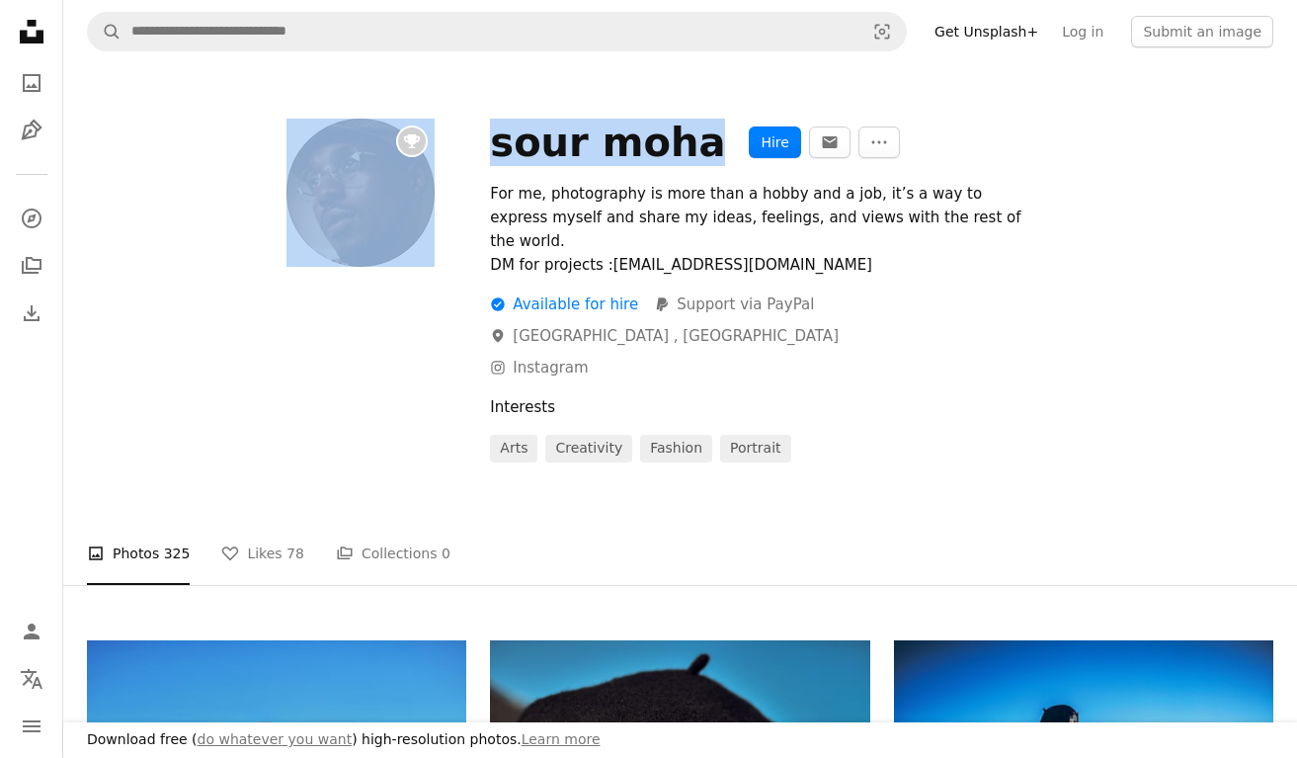
drag, startPoint x: 678, startPoint y: 152, endPoint x: 474, endPoint y: 147, distance: 203.6
click at [474, 147] on div "sour moha Hire An envelope More Actions For me, photography is more than a hobb…" at bounding box center [680, 291] width 1186 height 344
copy div "sour moha"
